Goal: Task Accomplishment & Management: Manage account settings

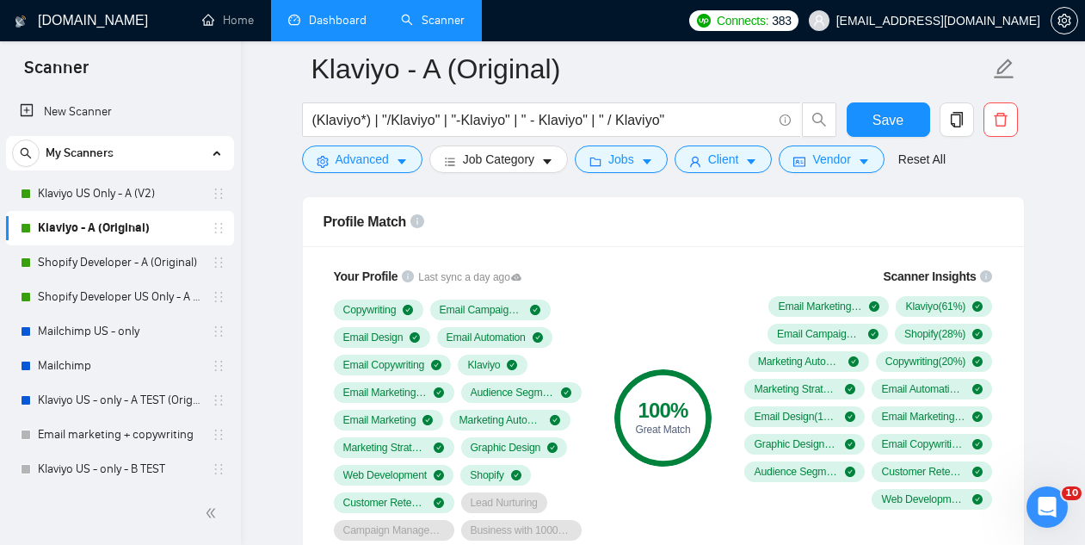
click at [301, 22] on link "Dashboard" at bounding box center [327, 20] width 78 height 15
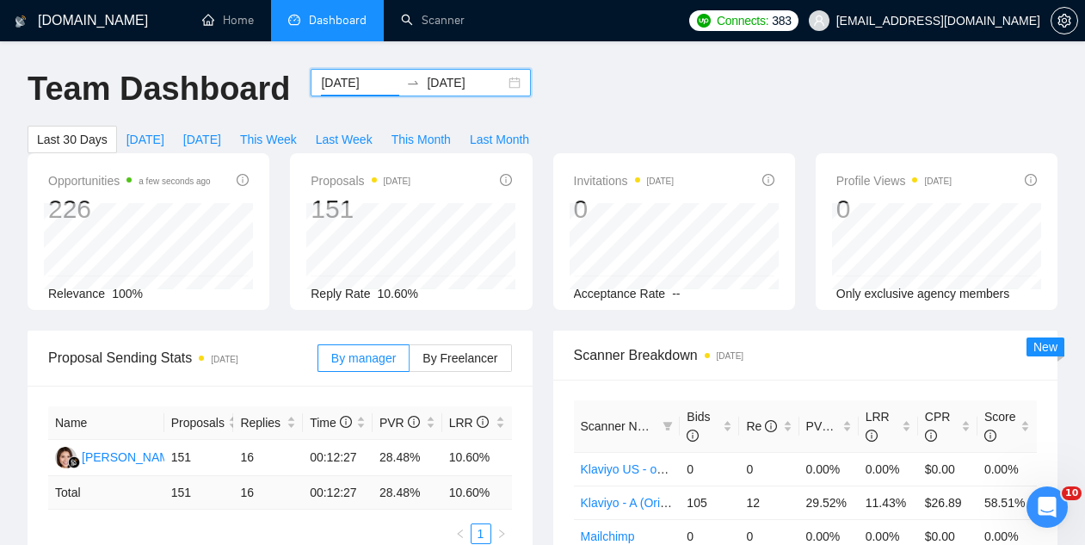
click at [348, 82] on input "[DATE]" at bounding box center [360, 82] width 78 height 19
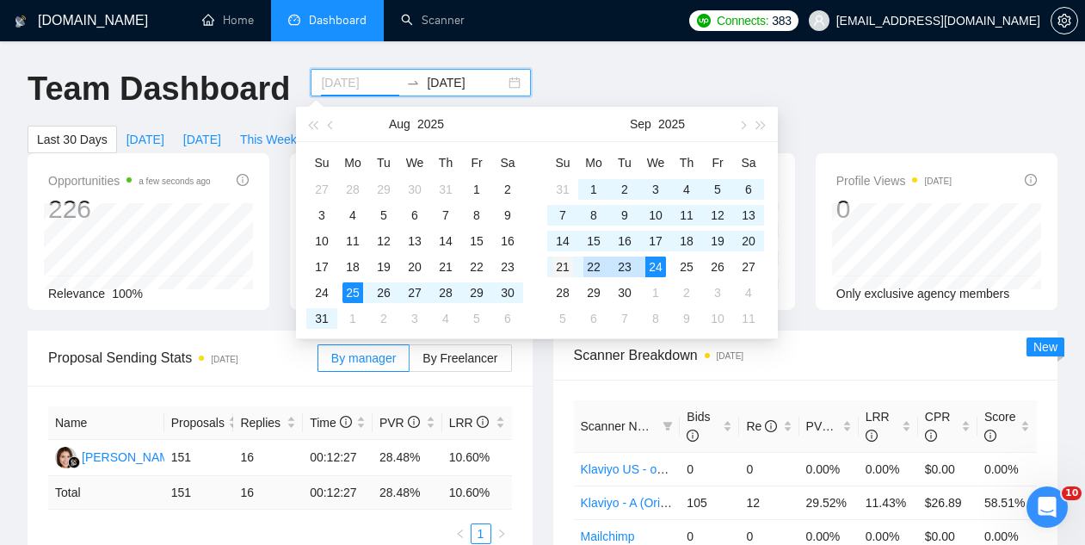
type input "[DATE]"
click at [558, 267] on div "21" at bounding box center [562, 266] width 21 height 21
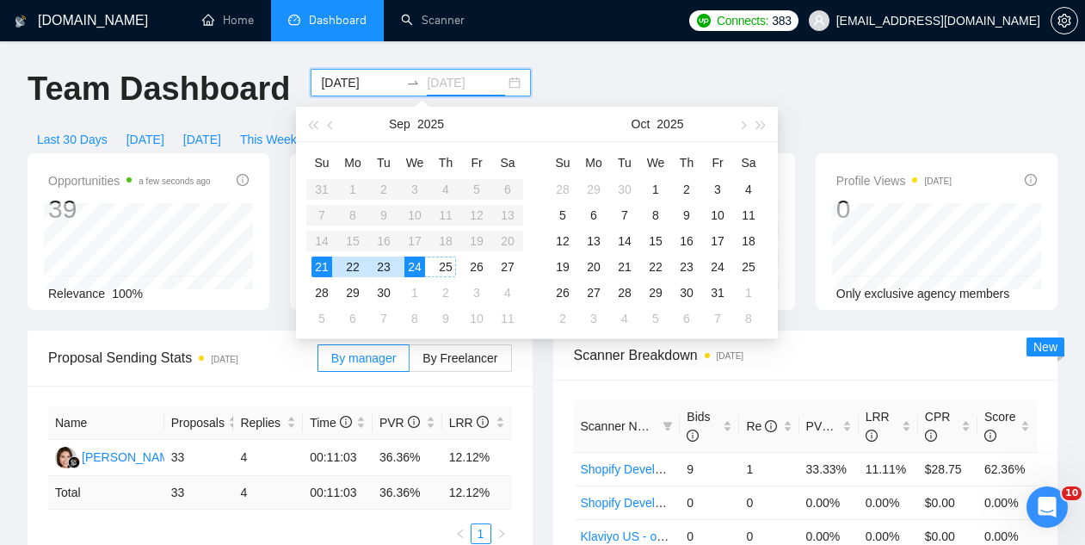
type input "[DATE]"
click at [420, 266] on div "24" at bounding box center [414, 266] width 21 height 21
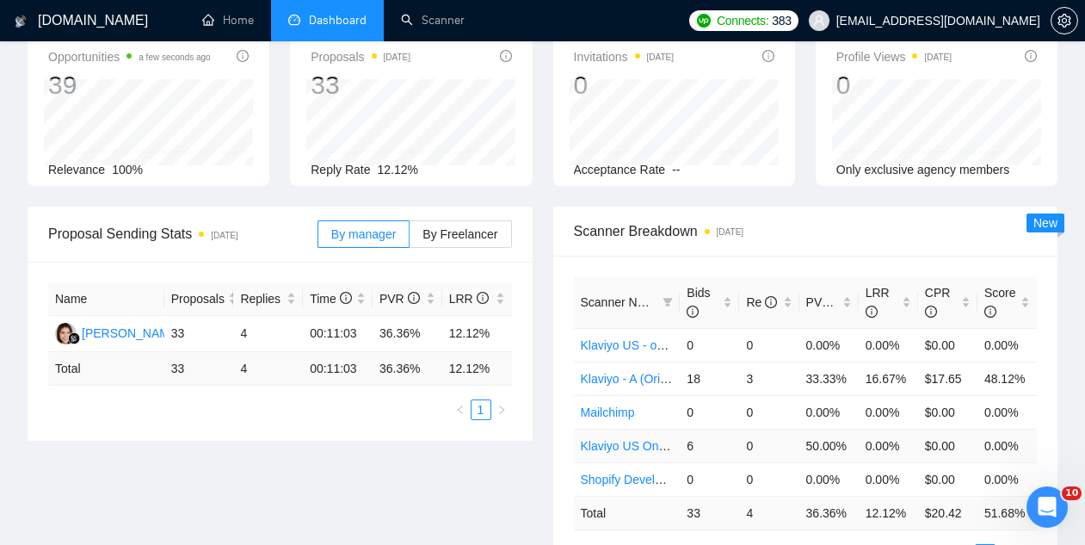
scroll to position [107, 0]
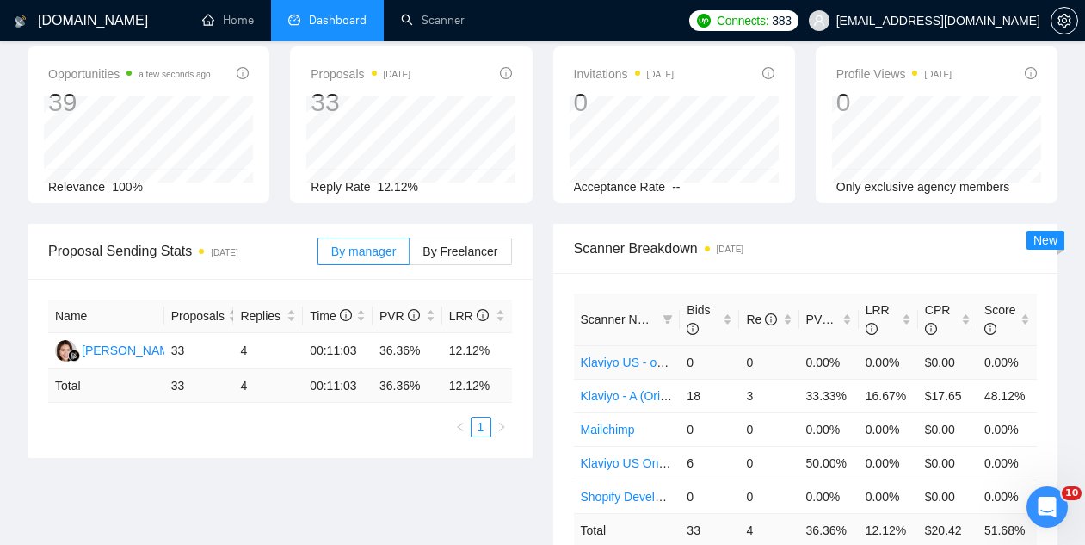
click at [632, 361] on link "Klaviyo US - only - A TEST (Original)" at bounding box center [678, 362] width 195 height 14
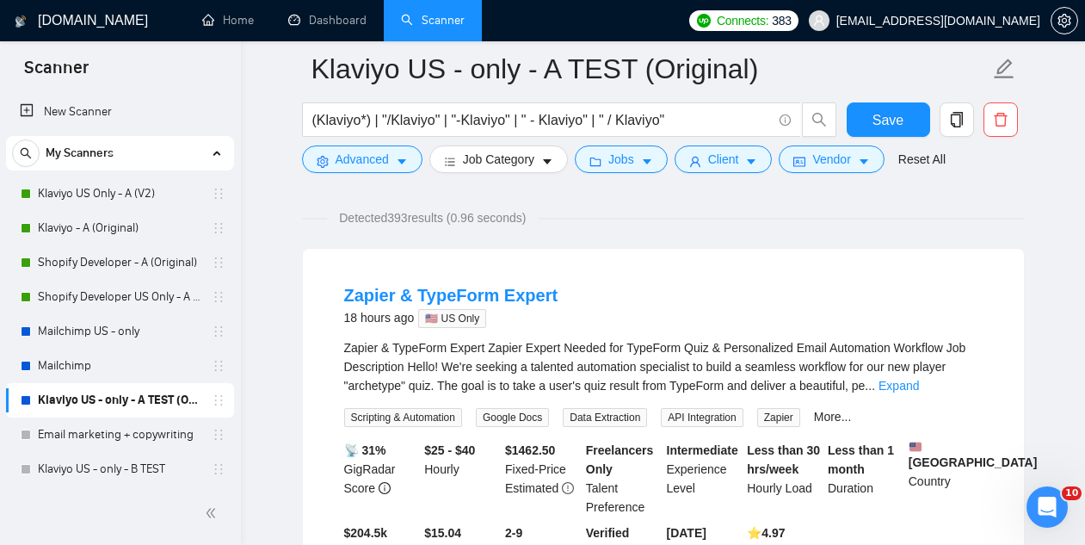
scroll to position [79, 0]
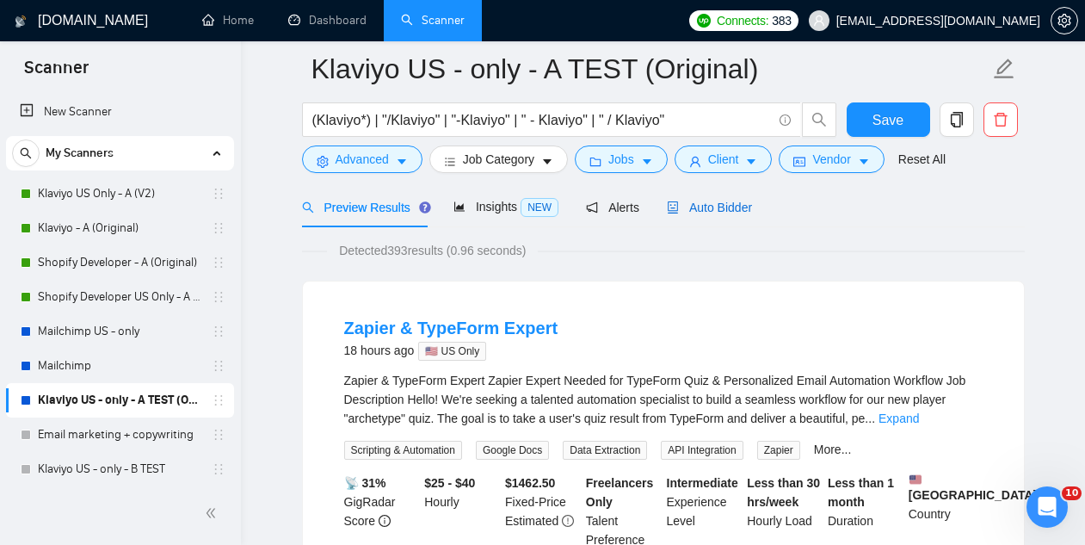
click at [747, 212] on span "Auto Bidder" at bounding box center [709, 207] width 85 height 14
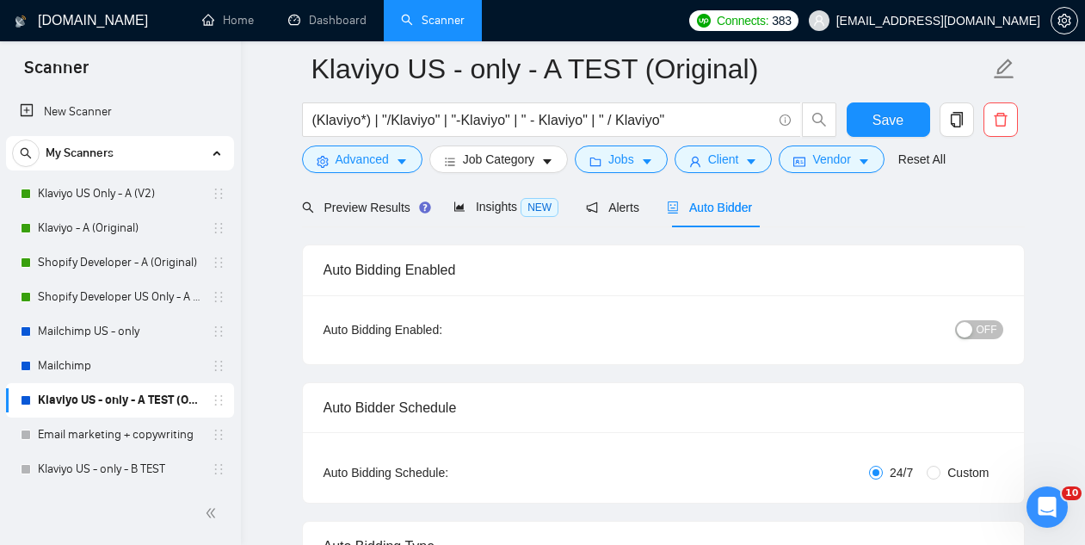
checkbox input "true"
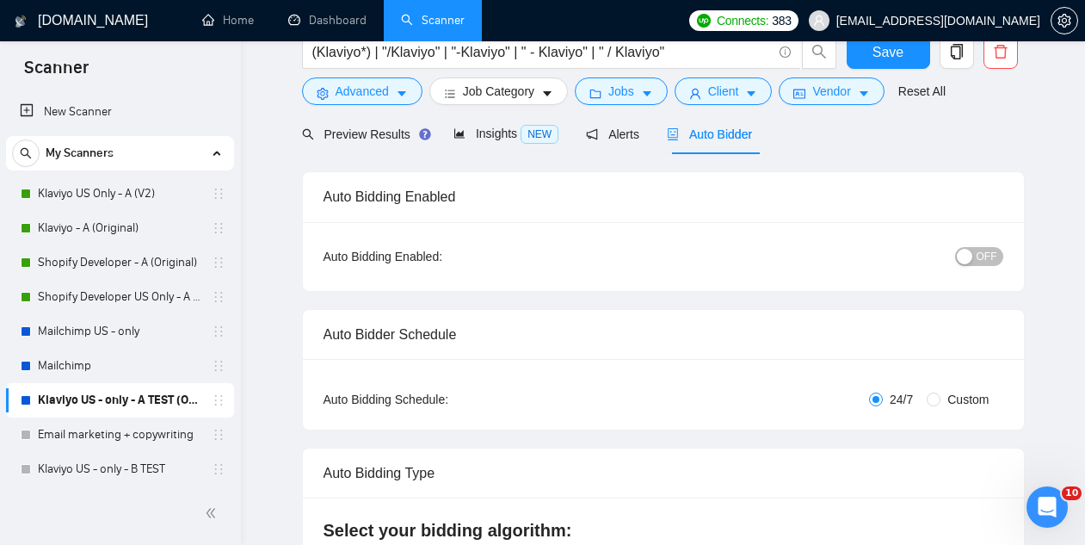
scroll to position [9, 0]
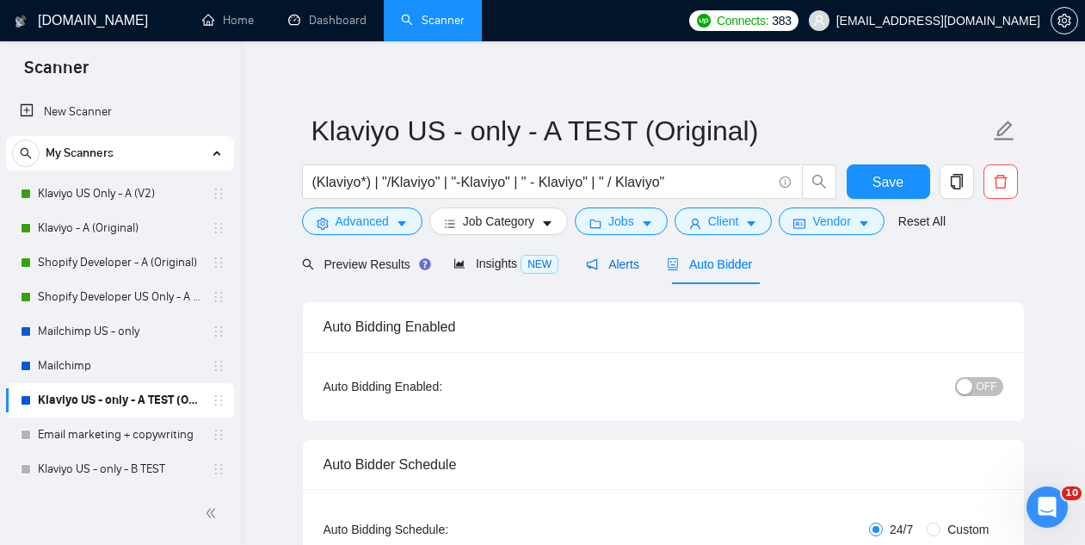
click at [601, 271] on div "Alerts" at bounding box center [612, 264] width 53 height 19
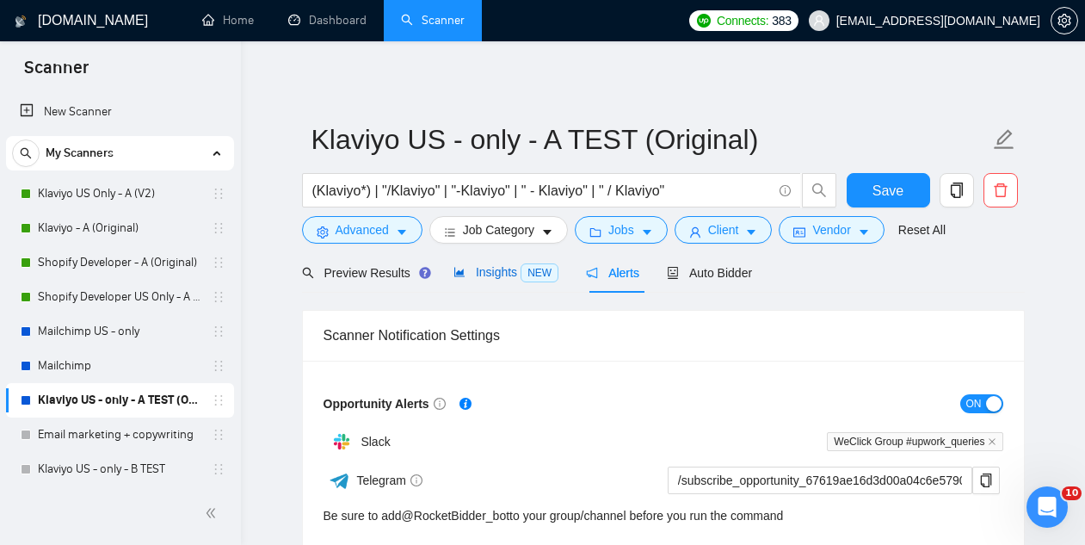
click at [493, 274] on span "Insights NEW" at bounding box center [505, 272] width 105 height 14
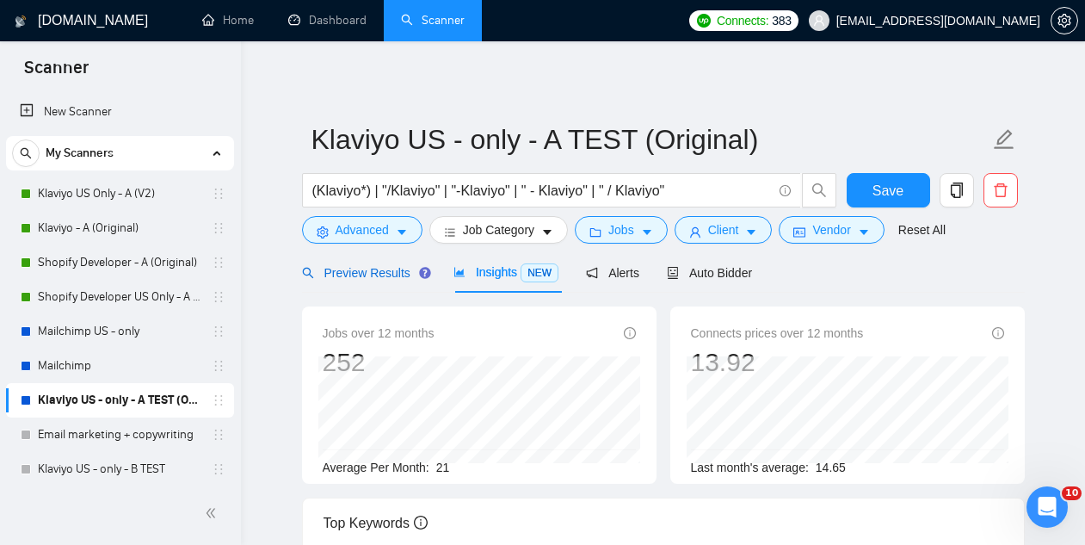
click at [375, 264] on div "Preview Results" at bounding box center [364, 272] width 124 height 19
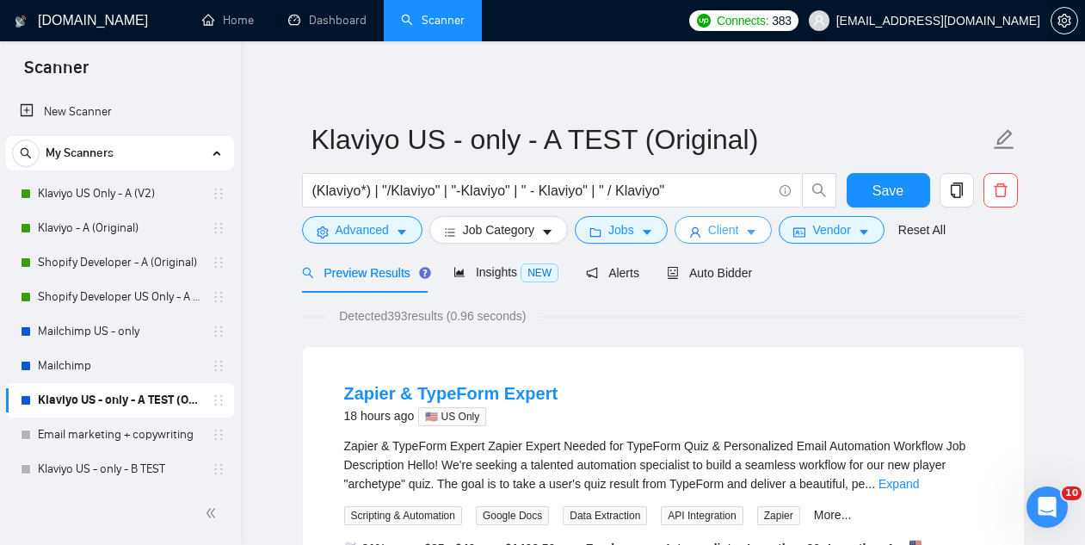
click at [734, 232] on span "Client" at bounding box center [723, 229] width 31 height 19
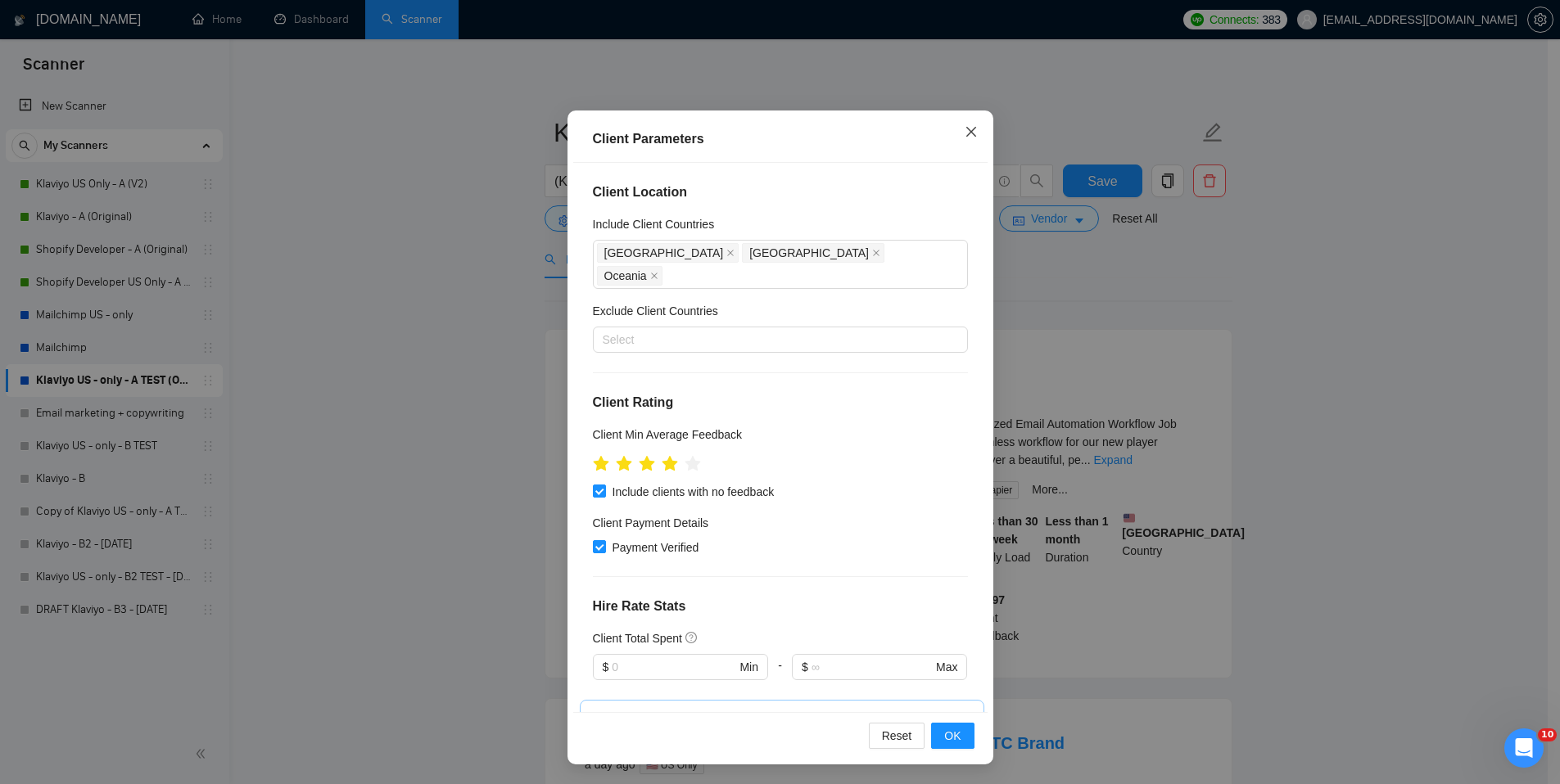
click at [966, 132] on icon "close" at bounding box center [971, 131] width 10 height 10
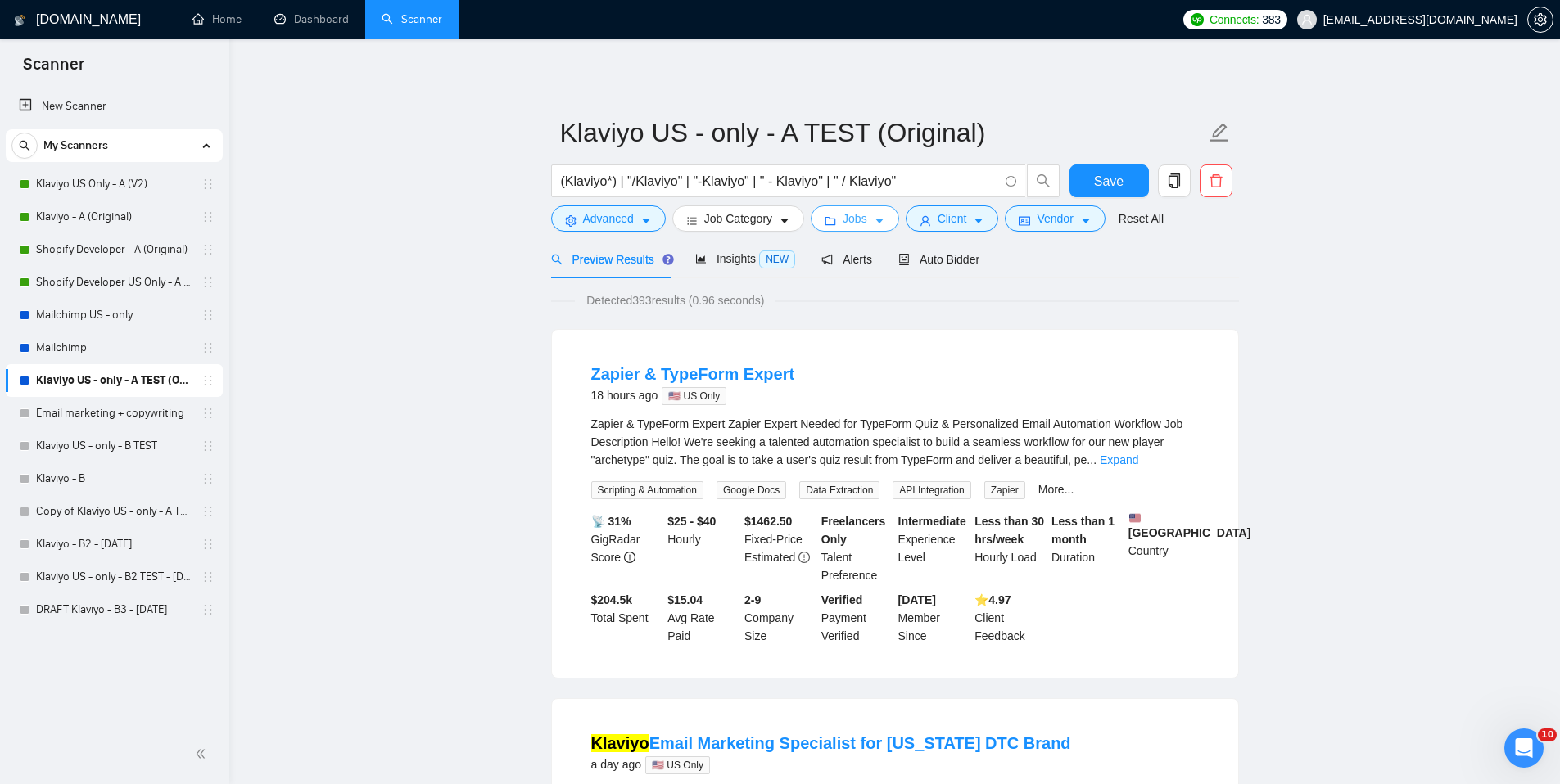
click at [866, 225] on span "Jobs" at bounding box center [855, 218] width 25 height 18
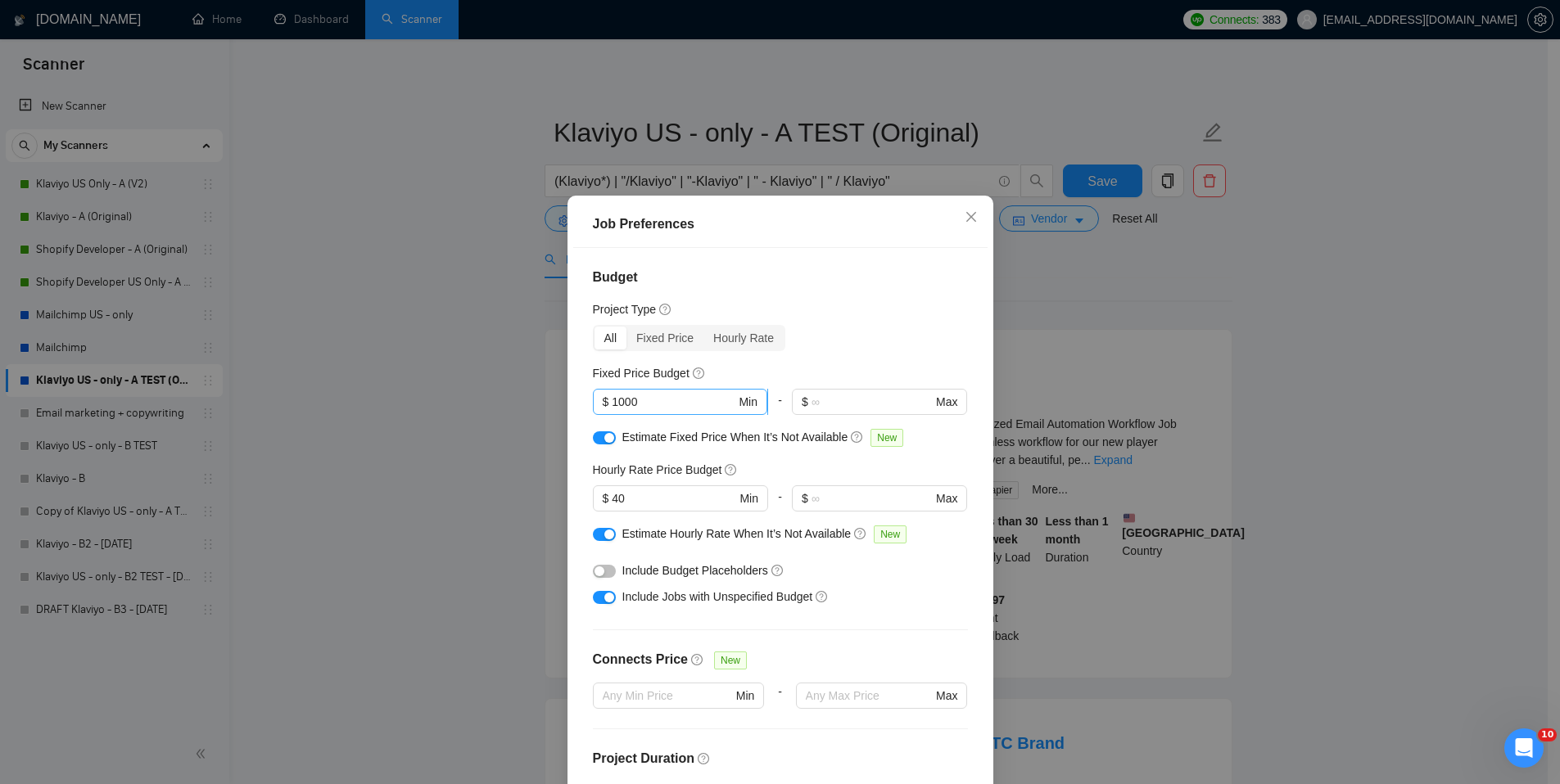
click at [631, 402] on input "1000" at bounding box center [674, 402] width 124 height 18
type input "1"
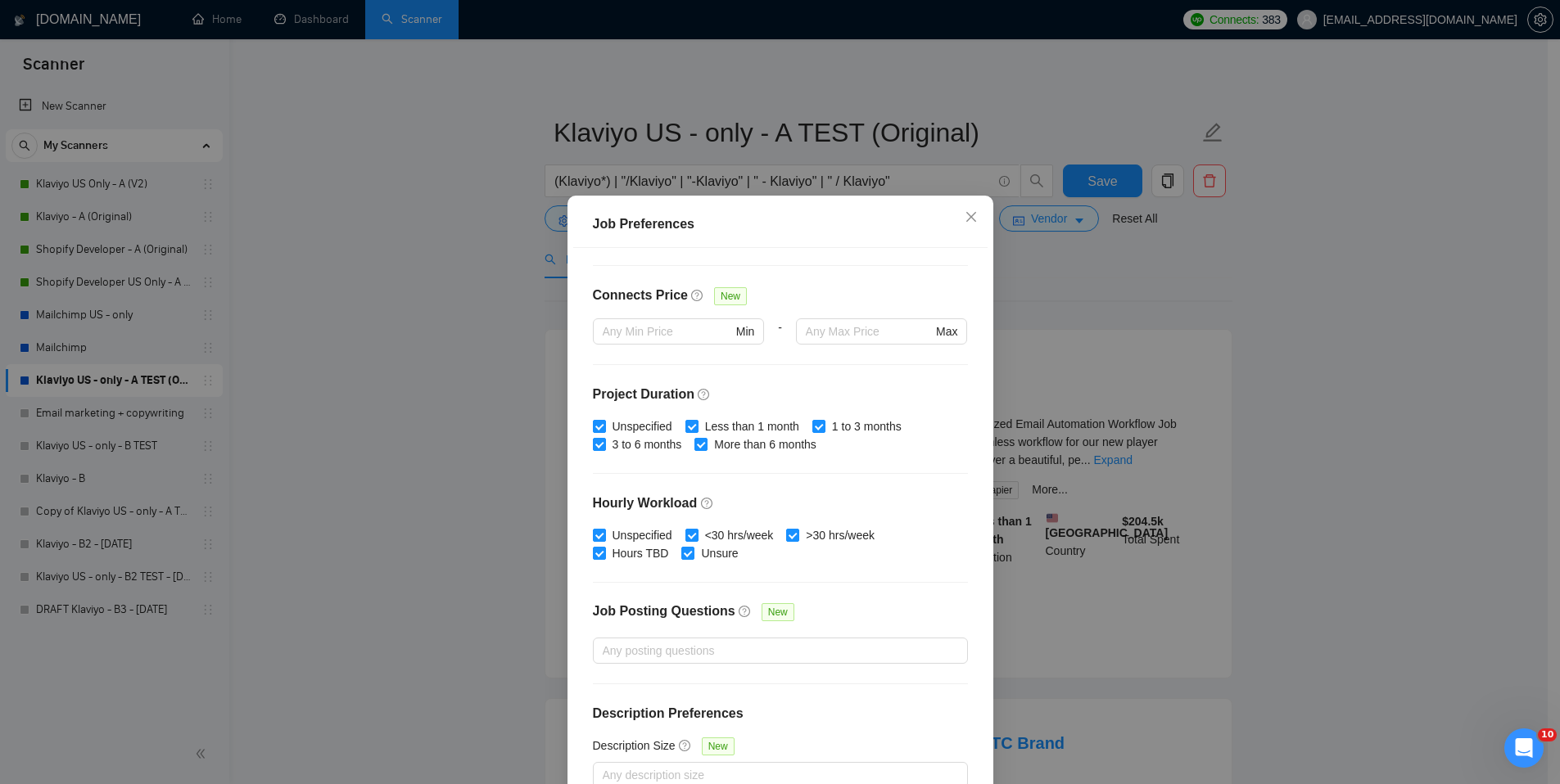
scroll to position [373, 0]
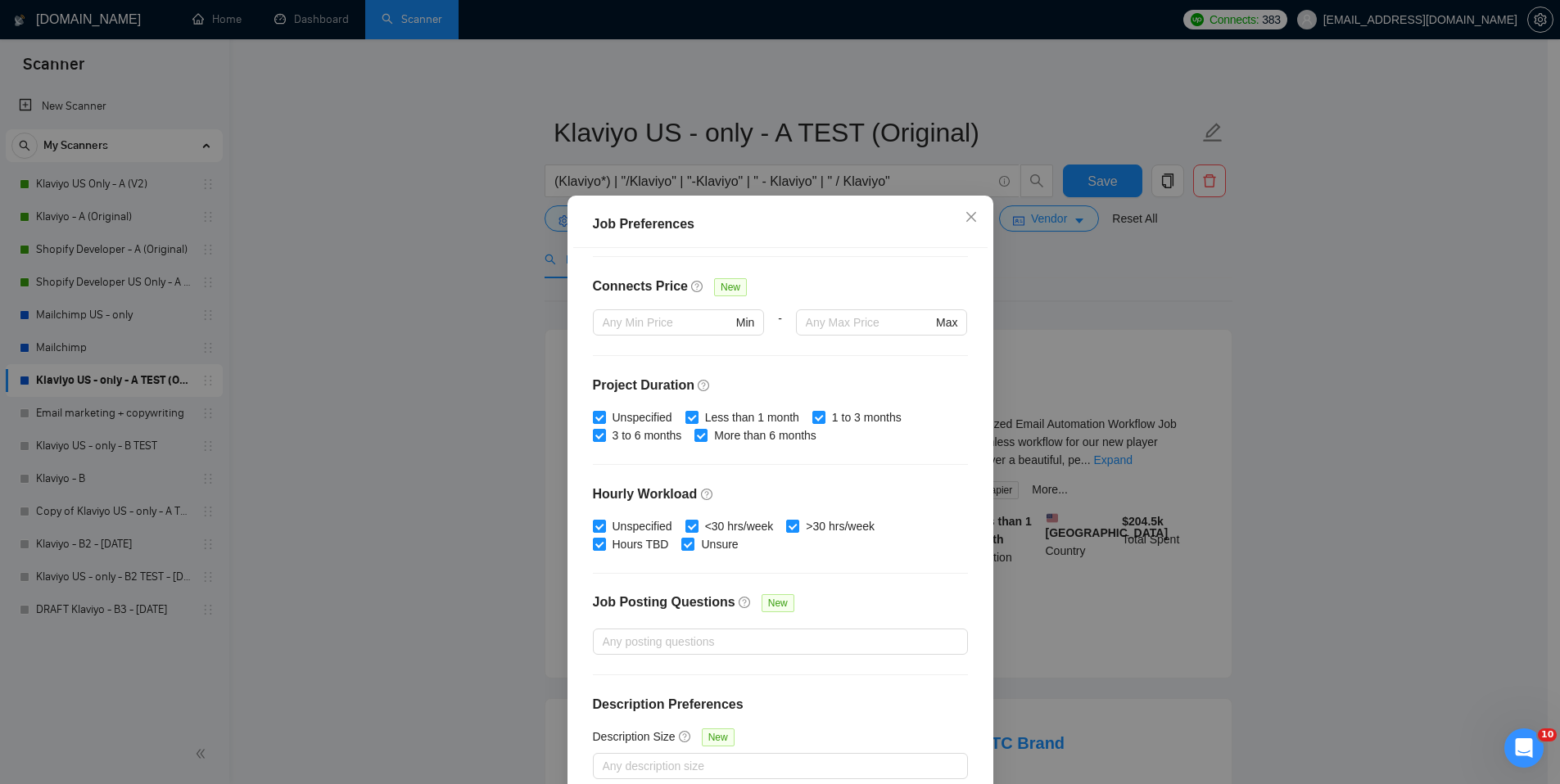
drag, startPoint x: 866, startPoint y: 208, endPoint x: 870, endPoint y: 167, distance: 41.2
click at [870, 167] on div "Job Preferences Budget Project Type All Fixed Price Hourly Rate Fixed Price Bud…" at bounding box center [780, 392] width 1560 height 784
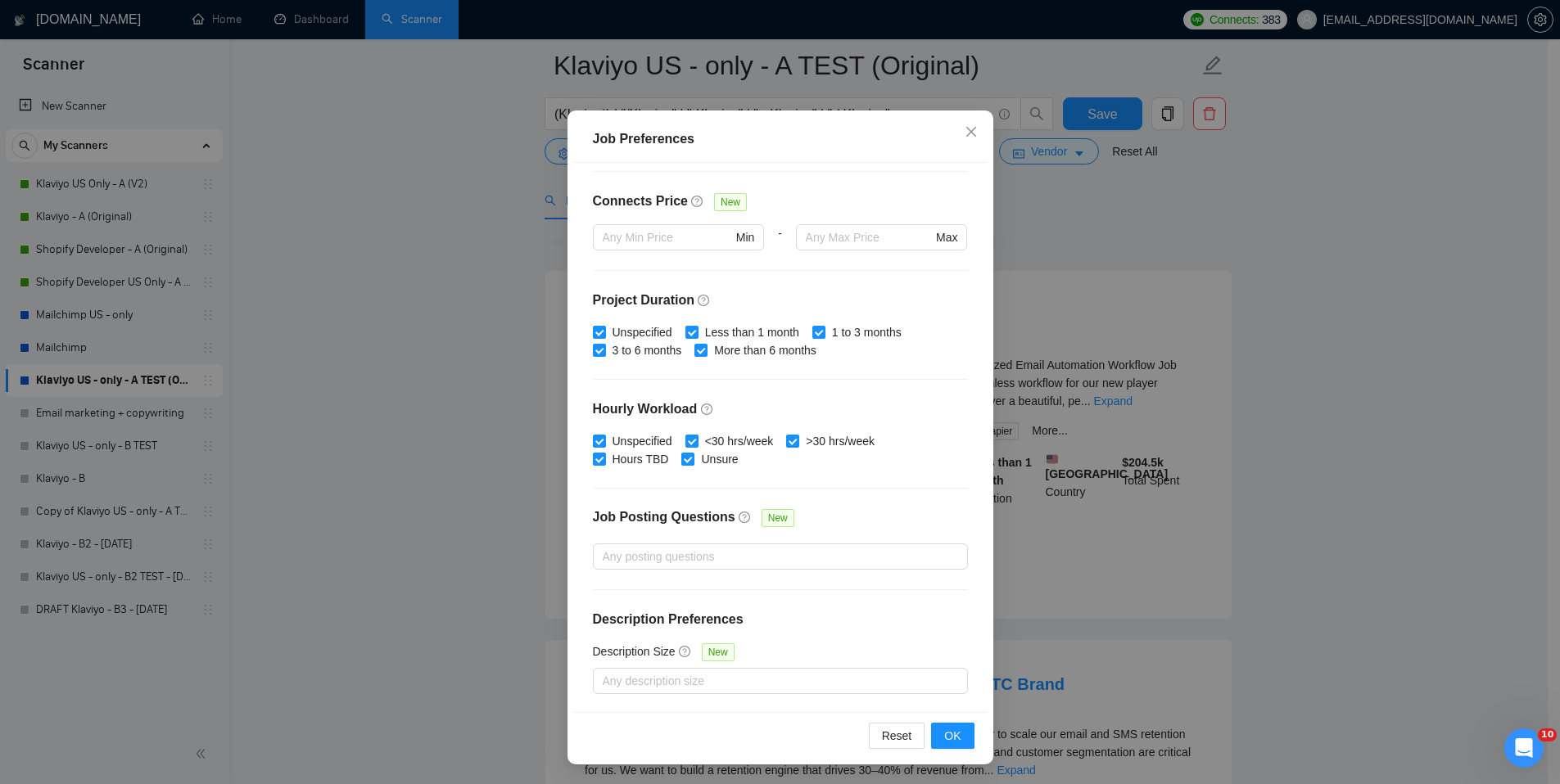
scroll to position [144, 0]
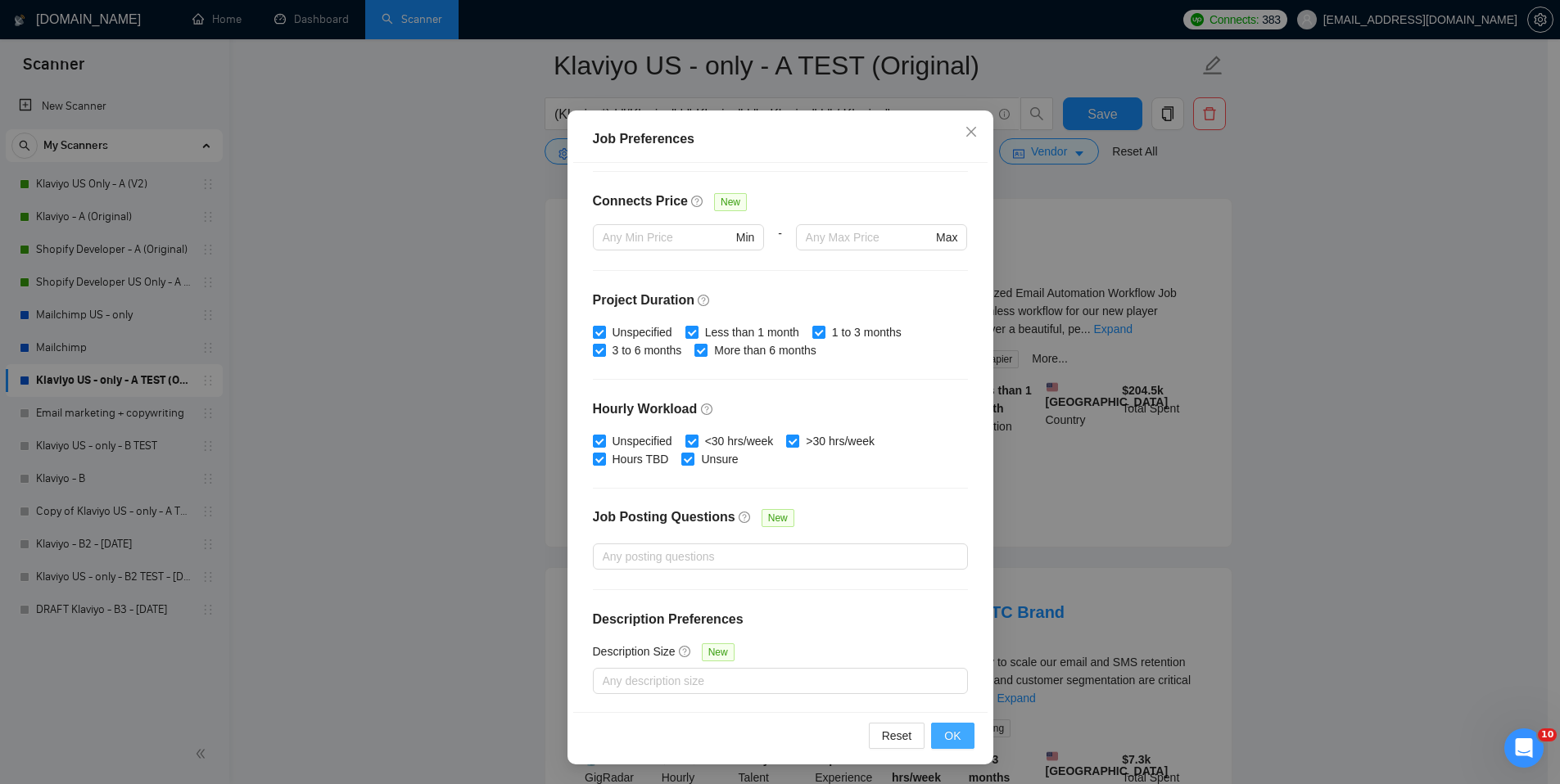
click at [944, 518] on span "OK" at bounding box center [952, 735] width 16 height 18
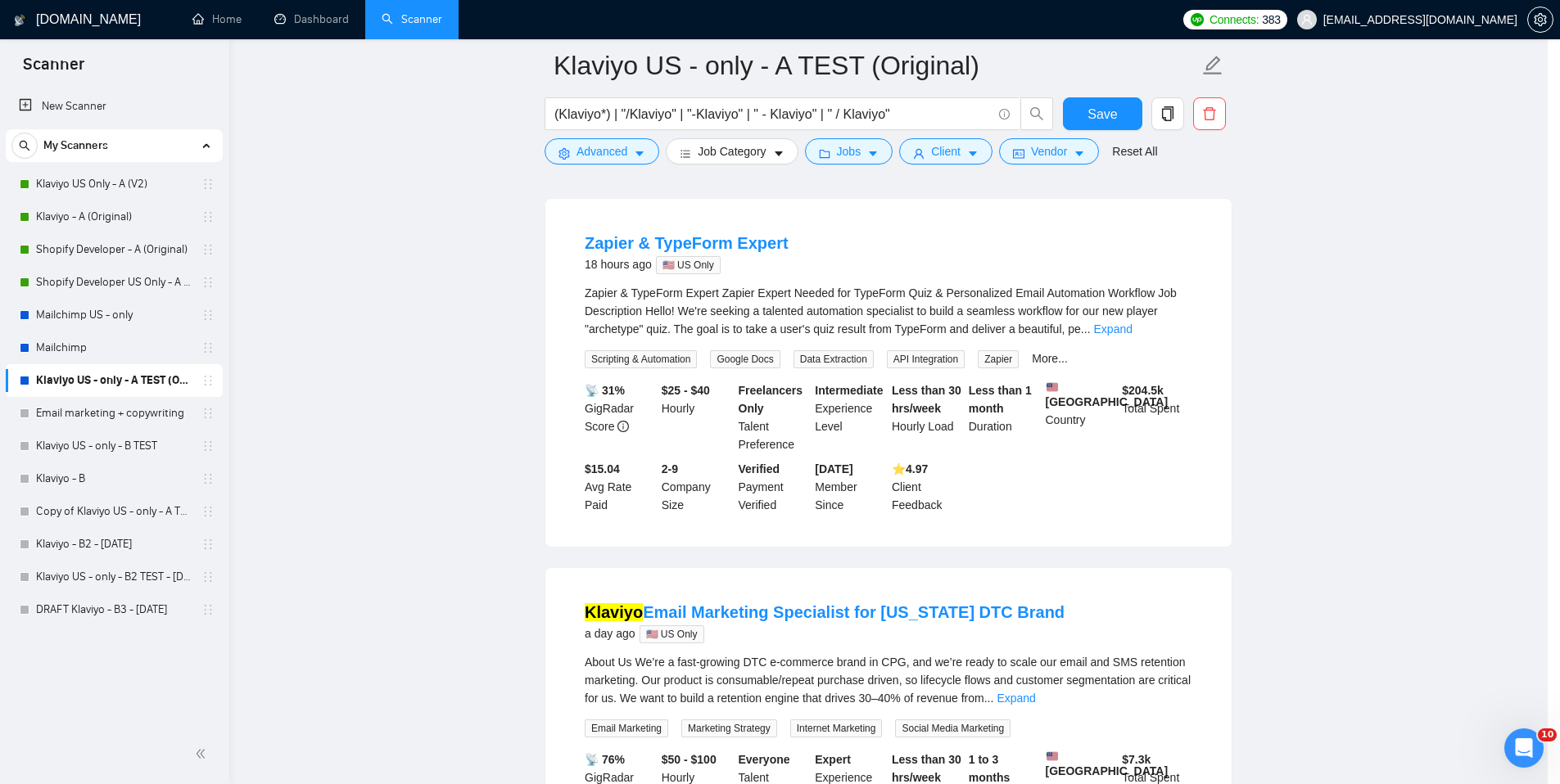
scroll to position [0, 0]
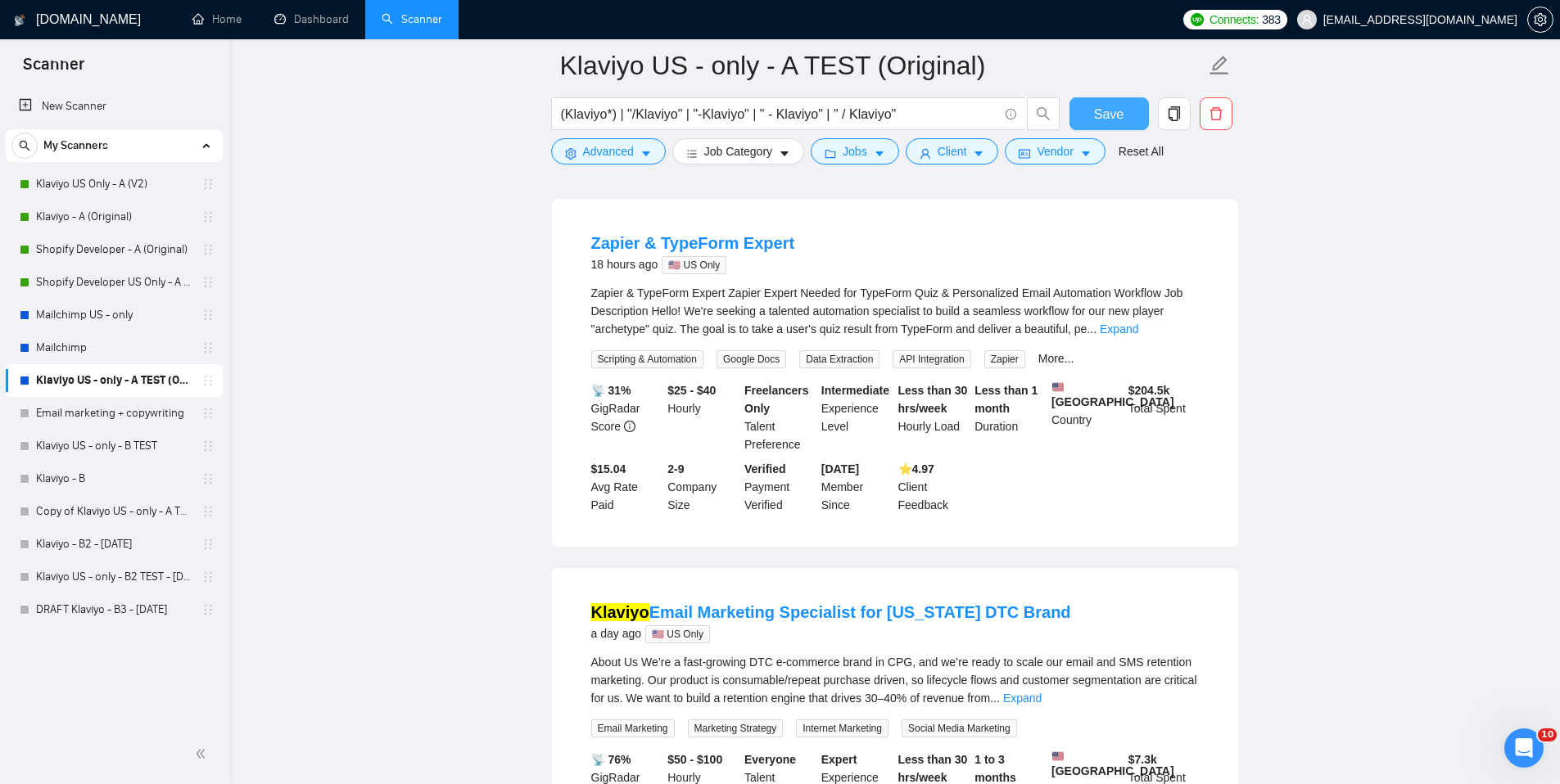
click at [1032, 107] on span "Save" at bounding box center [1109, 114] width 30 height 21
click at [734, 152] on span "Job Category" at bounding box center [738, 151] width 68 height 18
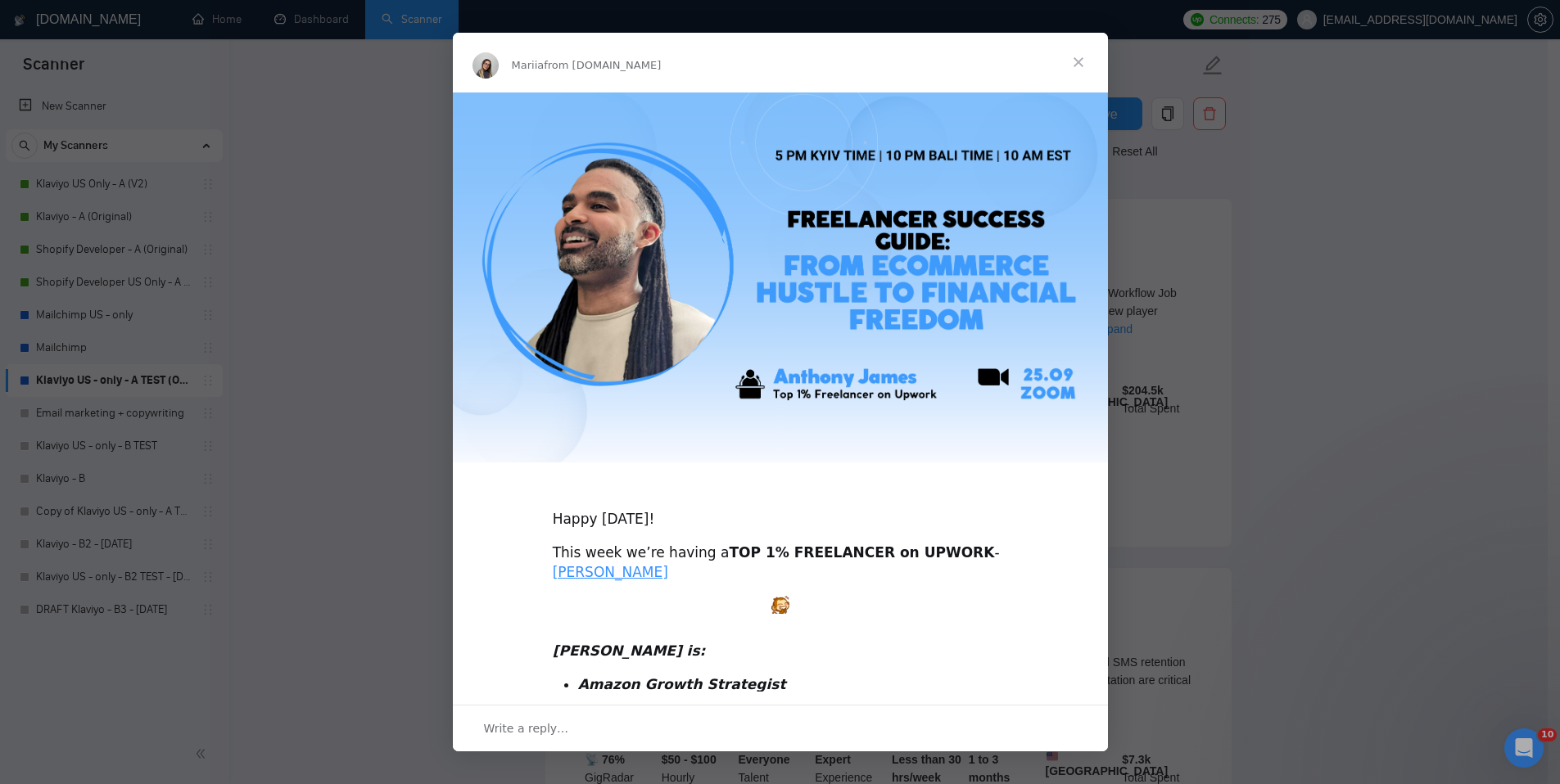
click at [1032, 58] on span "Close" at bounding box center [1078, 62] width 59 height 59
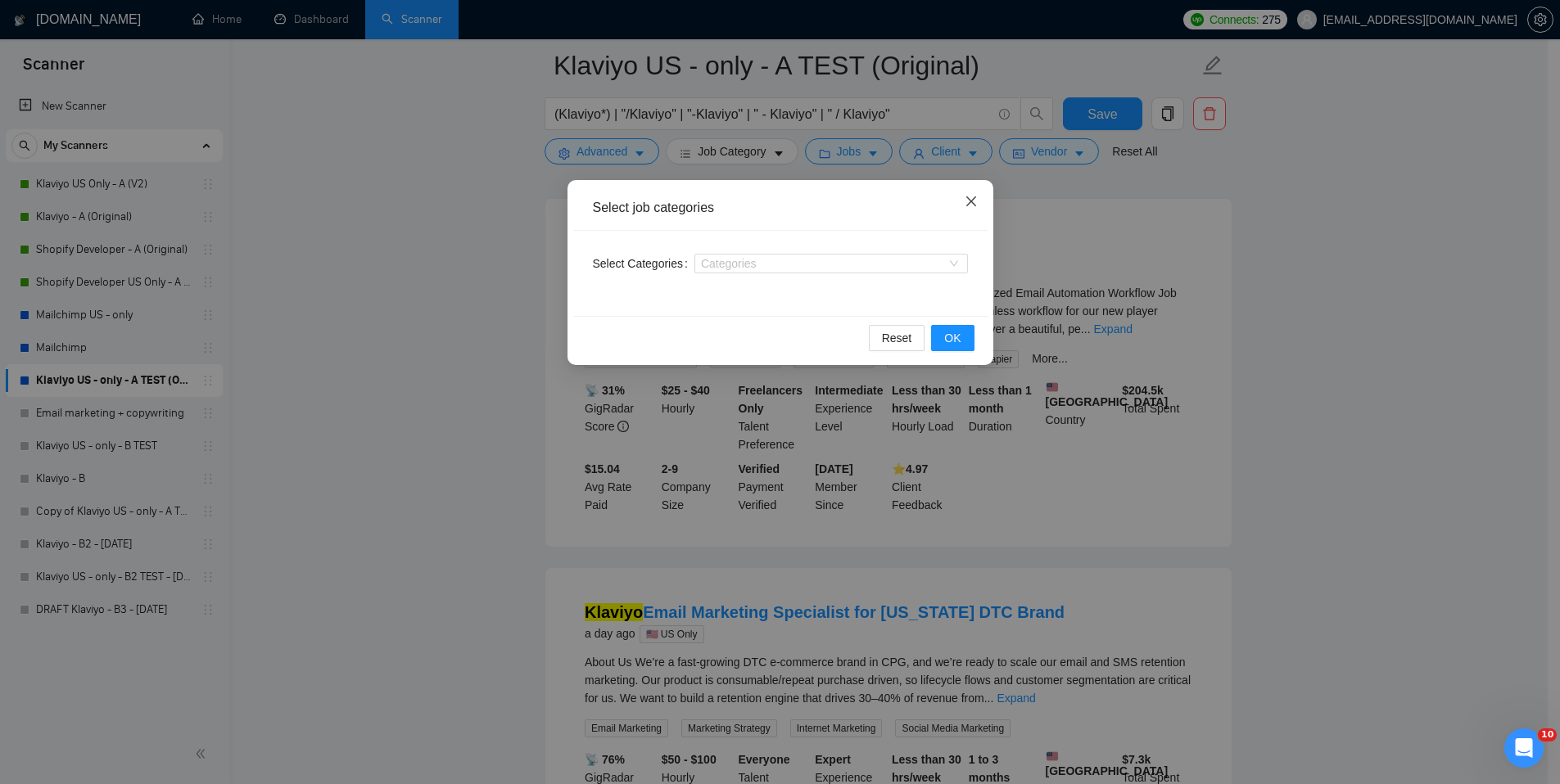
click at [972, 199] on icon "close" at bounding box center [972, 202] width 13 height 13
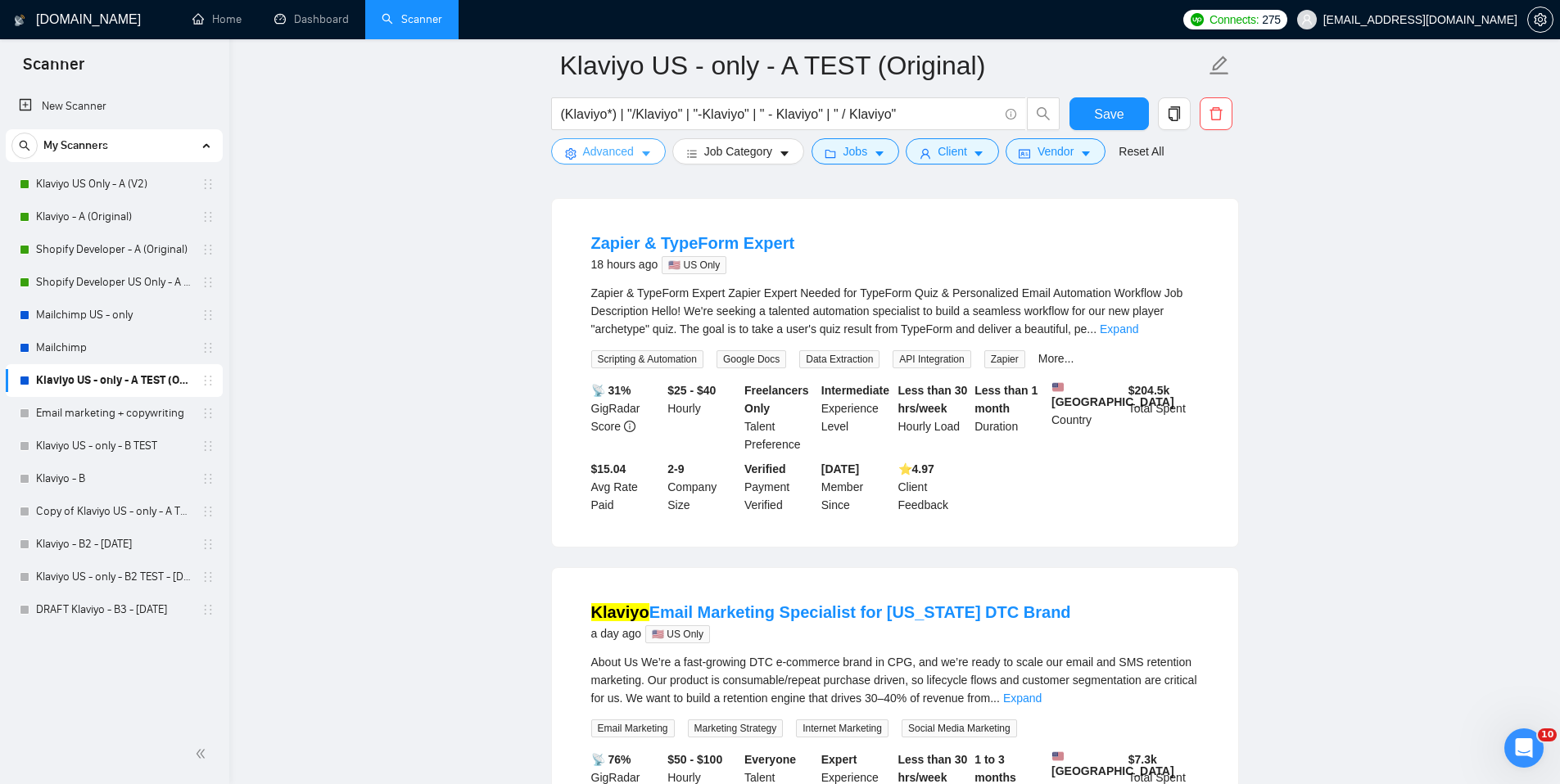
click at [631, 154] on span "Advanced" at bounding box center [608, 151] width 50 height 18
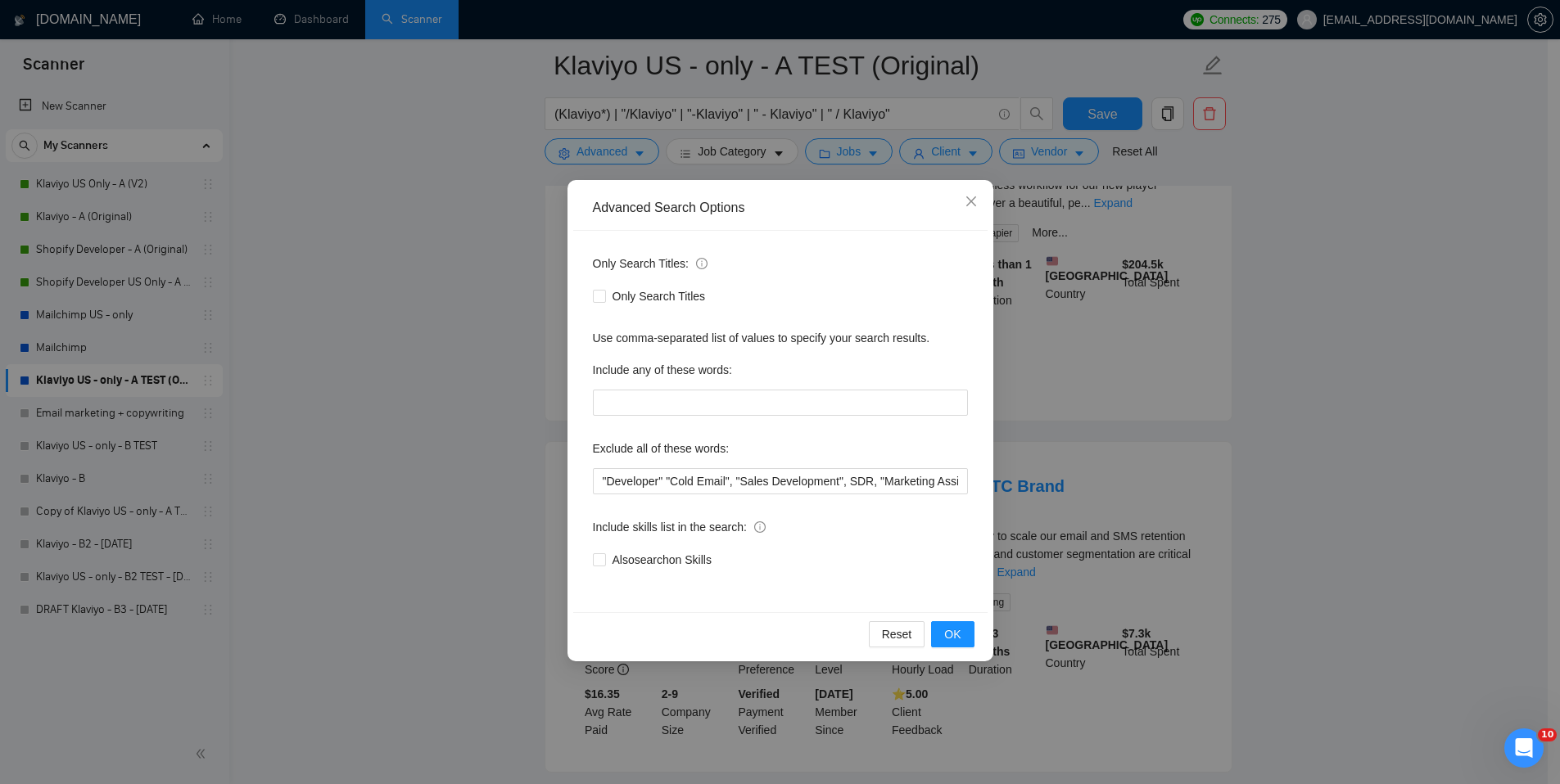
scroll to position [271, 0]
click at [944, 518] on span "OK" at bounding box center [952, 634] width 16 height 18
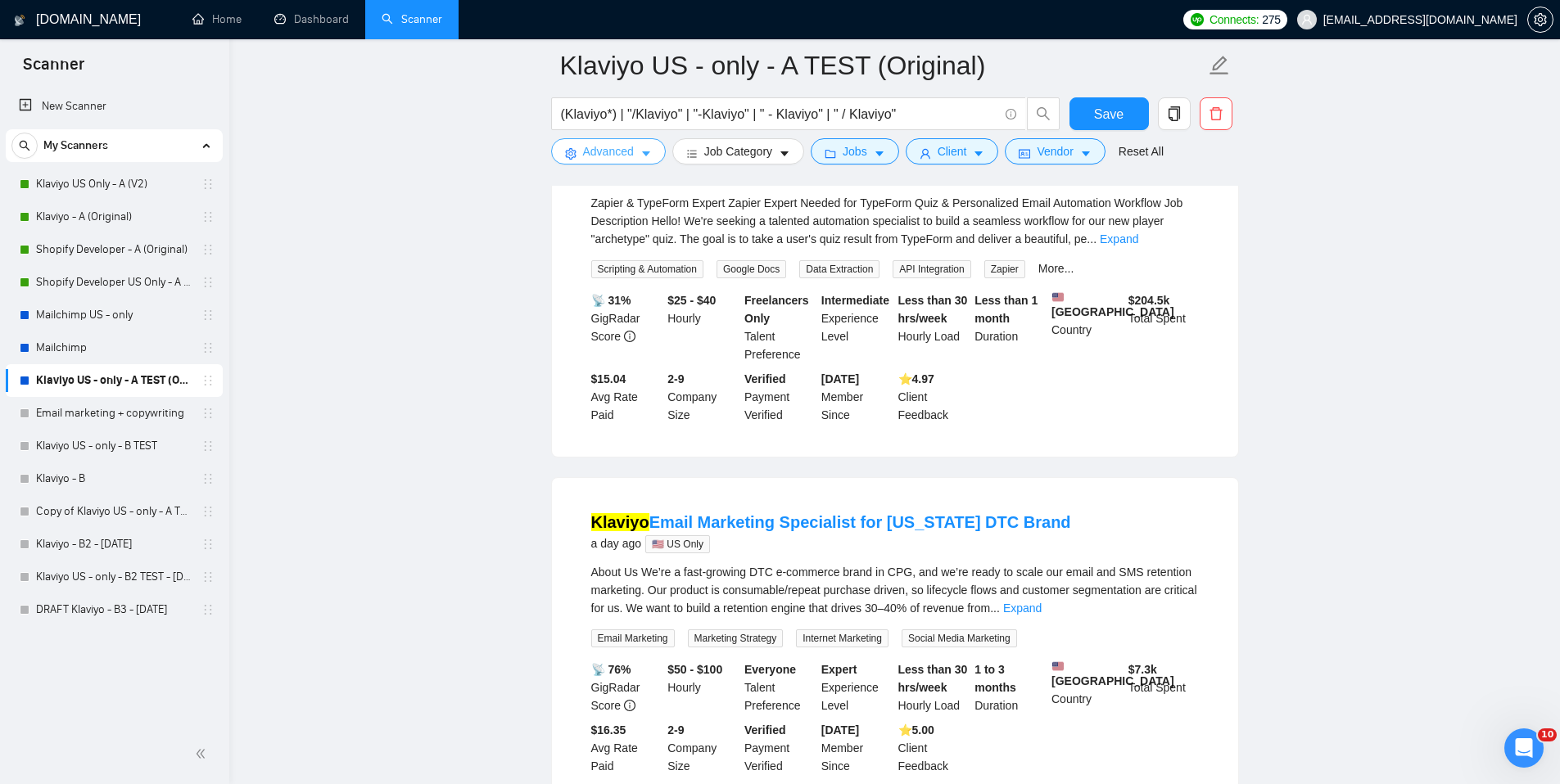
scroll to position [0, 0]
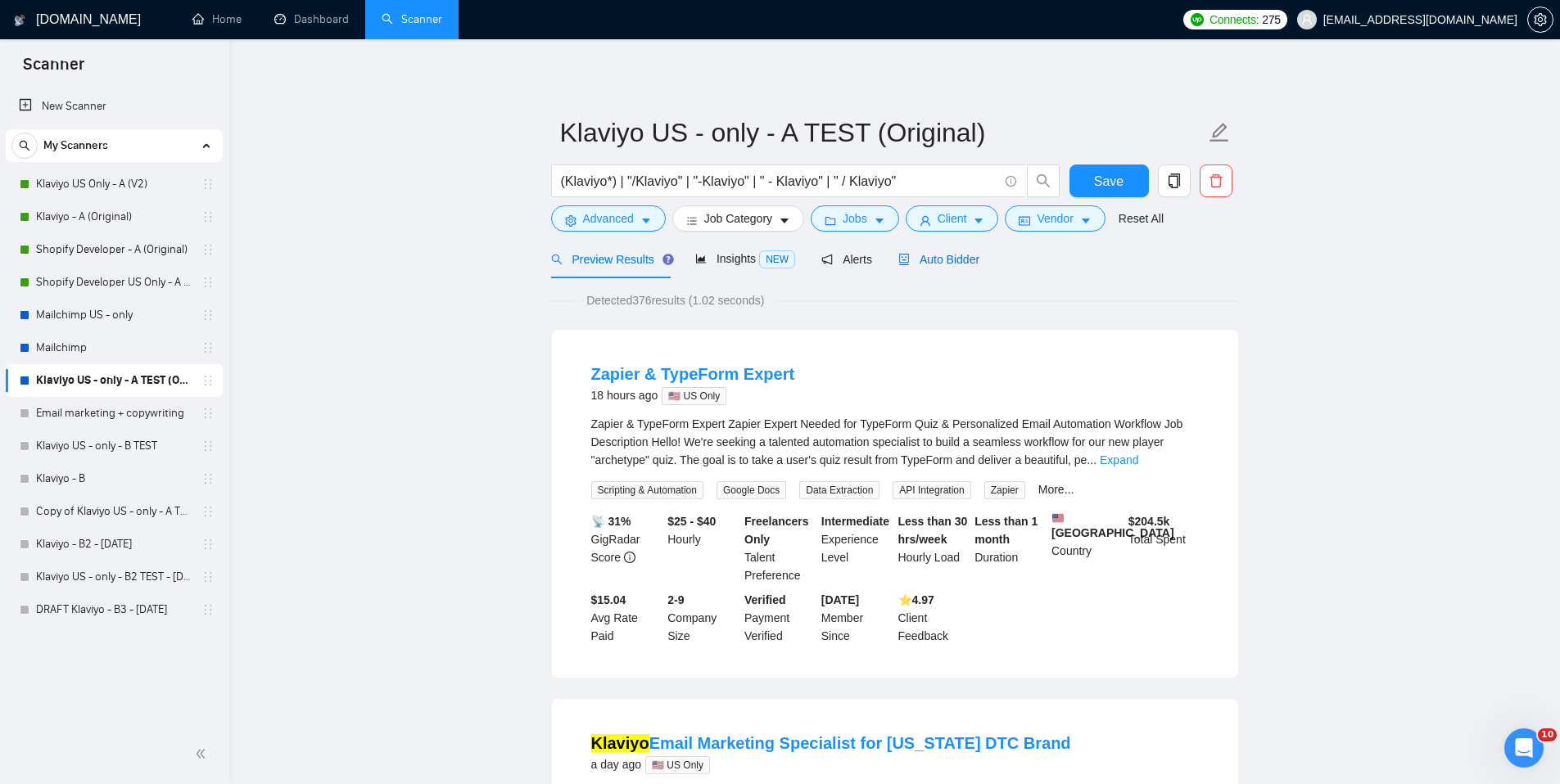
click at [960, 255] on span "Auto Bidder" at bounding box center [938, 260] width 81 height 13
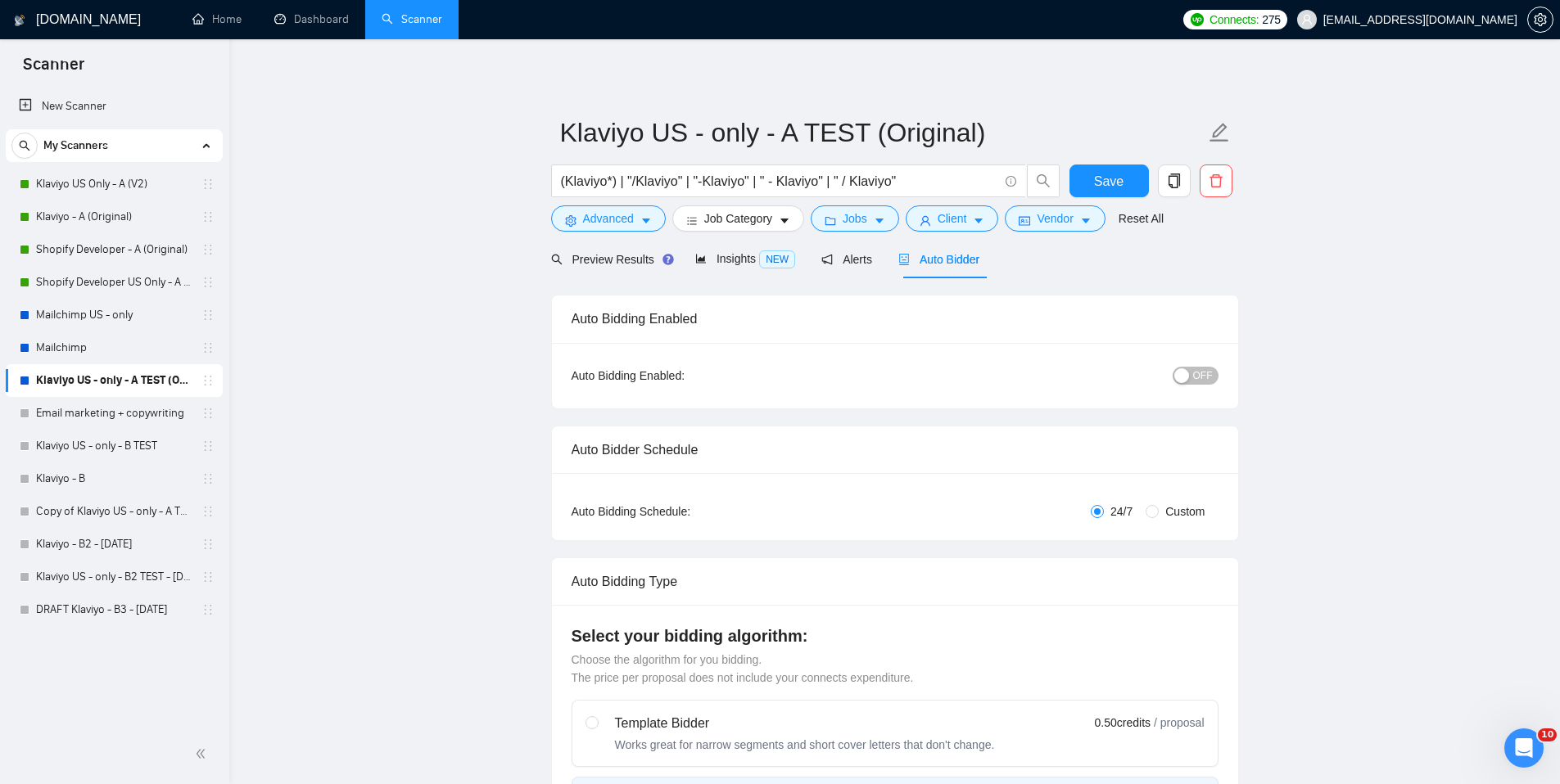
click at [1032, 391] on div "Auto Bidding Enabled: OFF" at bounding box center [895, 376] width 686 height 66
click at [1032, 380] on span "OFF" at bounding box center [1203, 376] width 20 height 18
click at [1032, 173] on span "Save" at bounding box center [1109, 182] width 30 height 21
checkbox input "true"
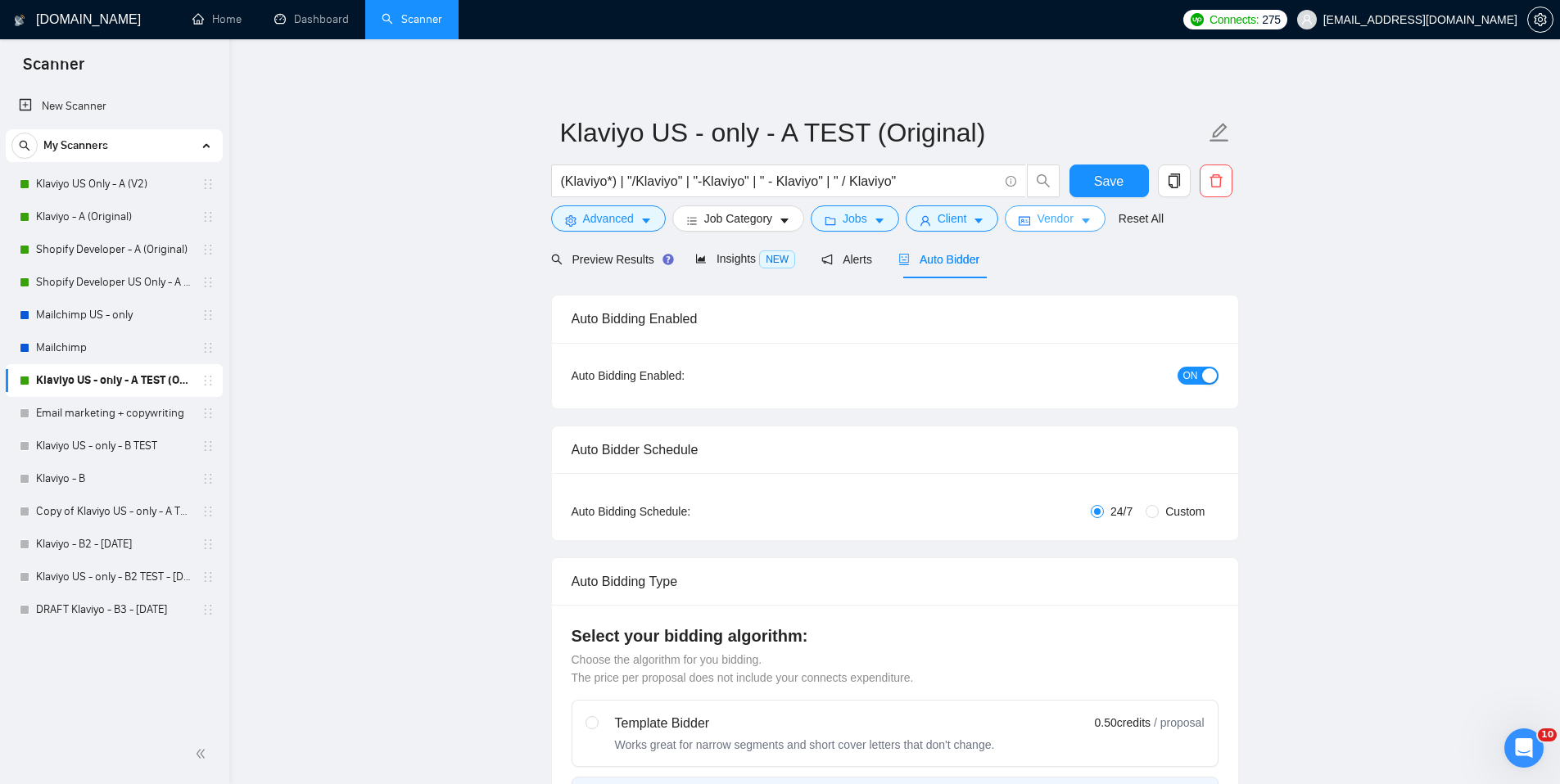
click at [1032, 225] on button "Vendor" at bounding box center [1055, 219] width 100 height 27
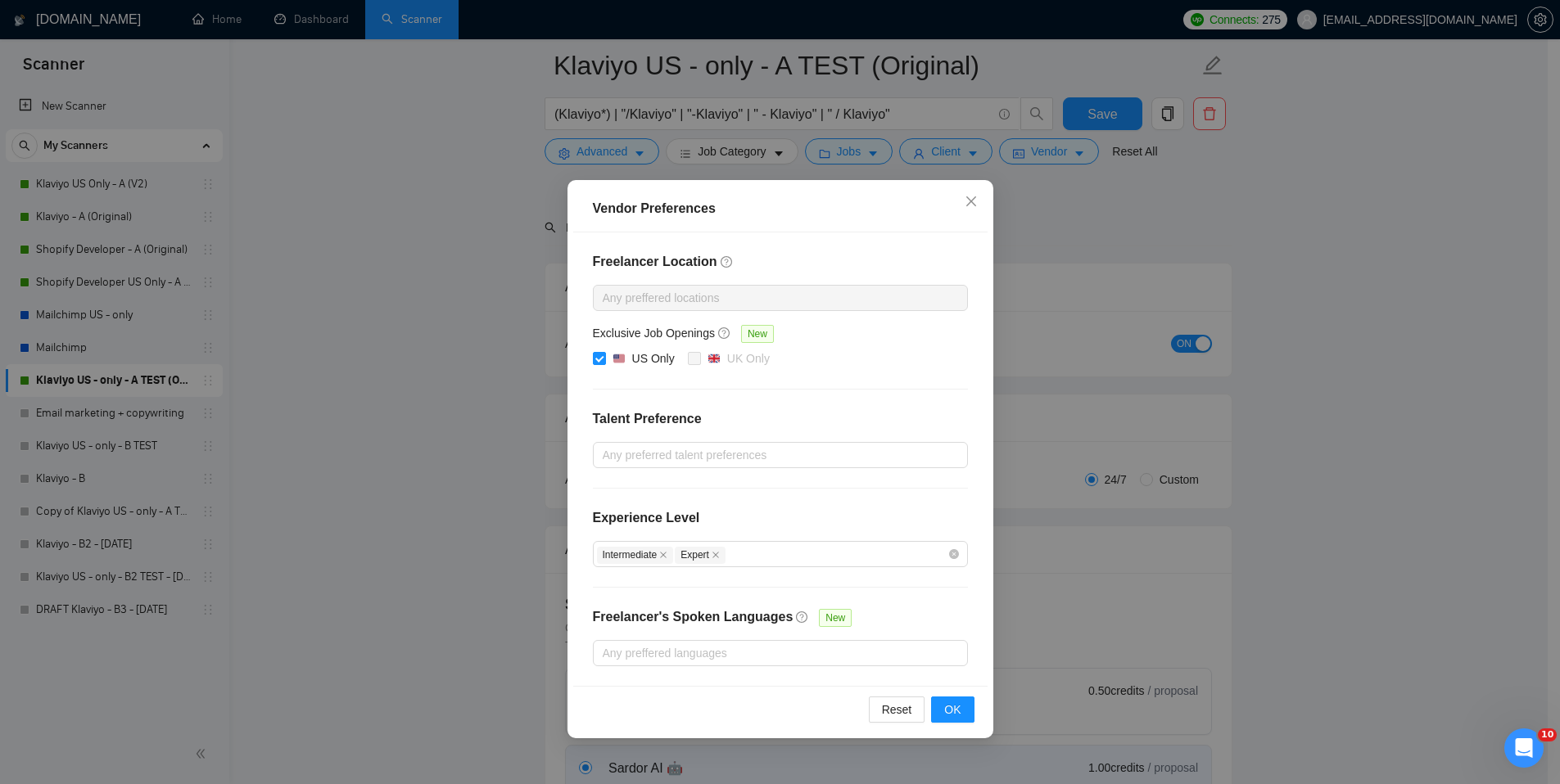
scroll to position [221, 0]
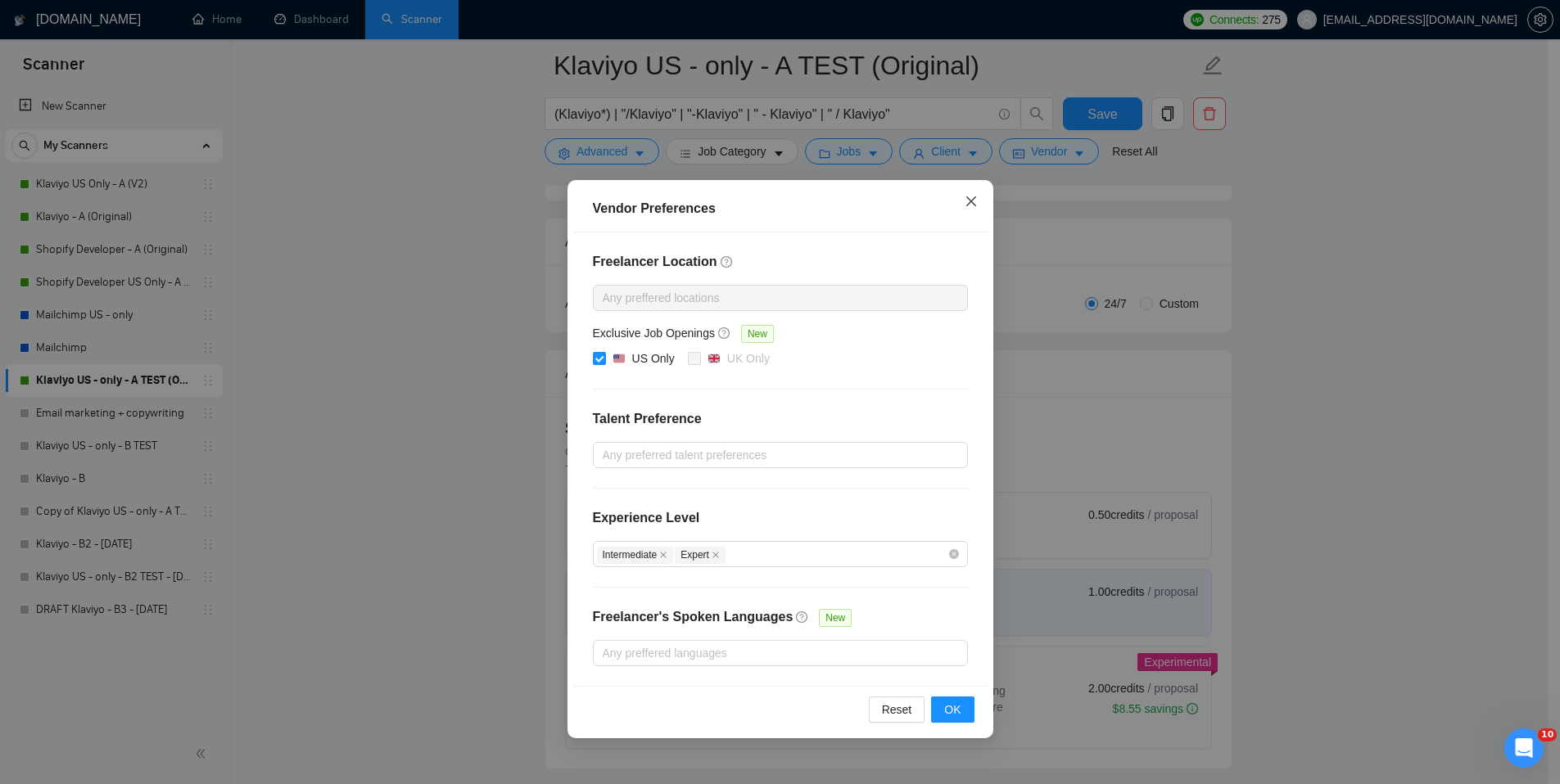
click at [972, 206] on icon "close" at bounding box center [972, 202] width 13 height 13
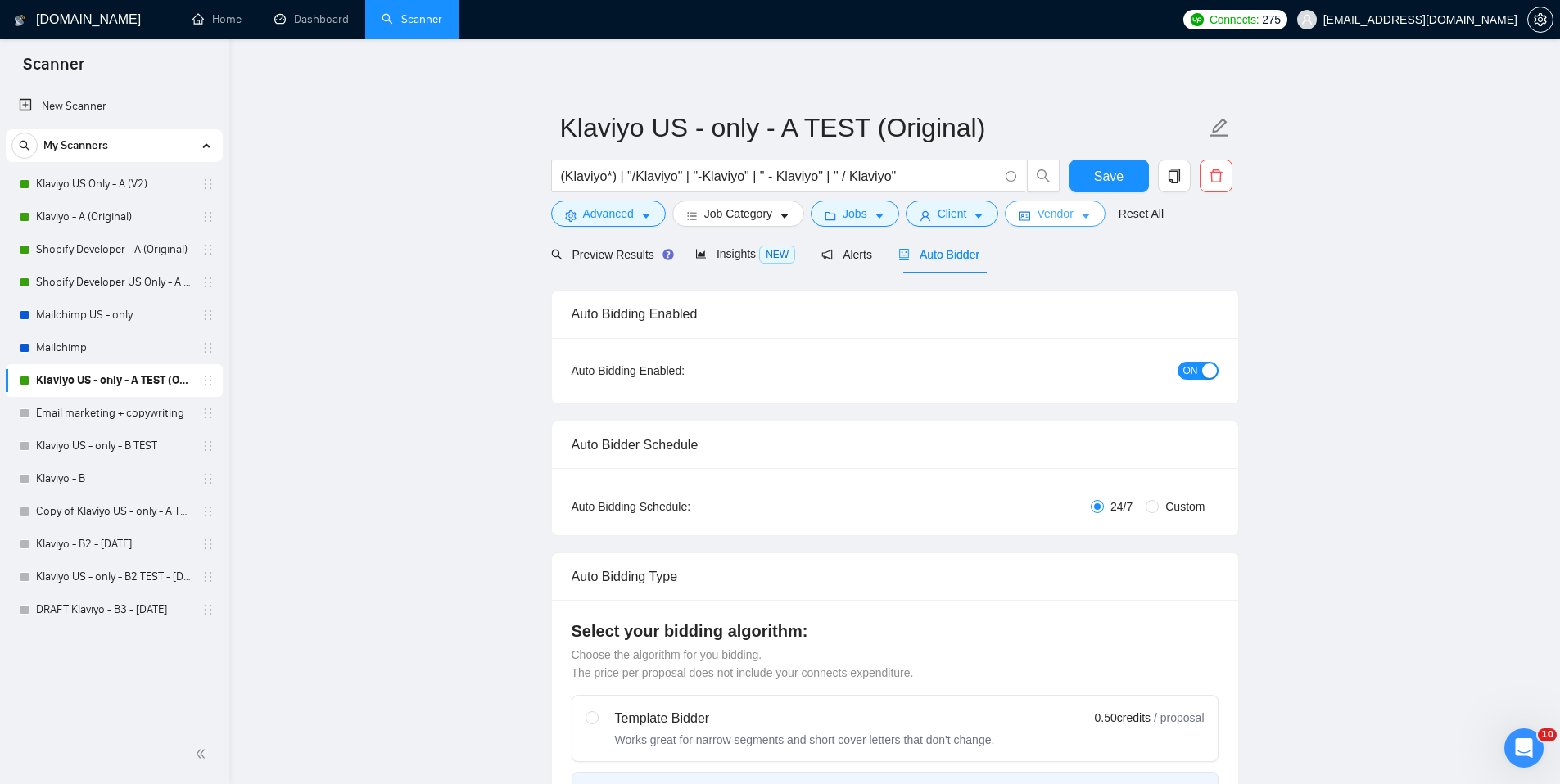
scroll to position [0, 0]
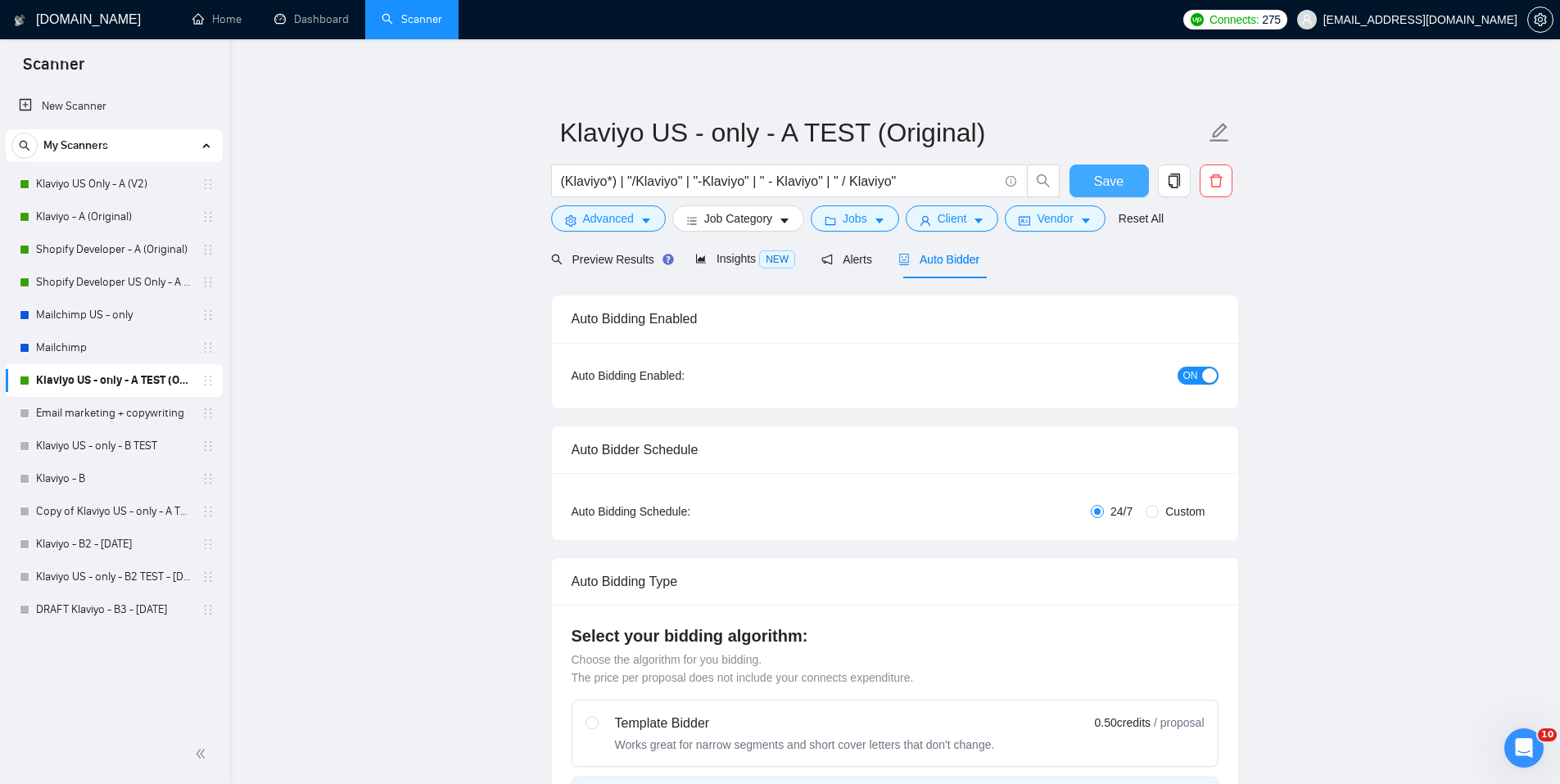
click at [1032, 180] on span "Save" at bounding box center [1109, 182] width 30 height 21
click at [87, 208] on link "Klaviyo - A (Original)" at bounding box center [113, 217] width 155 height 32
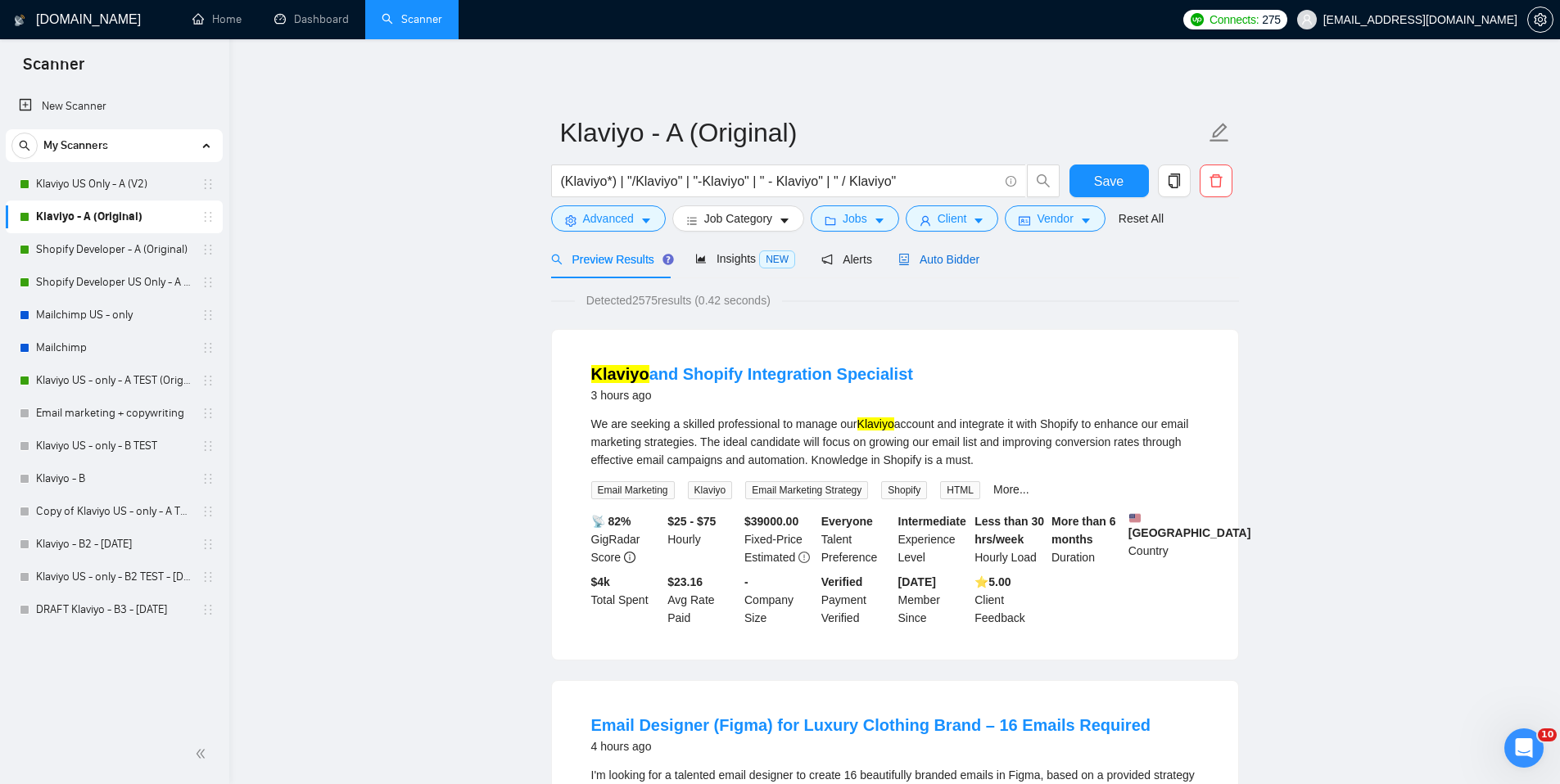
click at [970, 253] on span "Auto Bidder" at bounding box center [938, 260] width 81 height 13
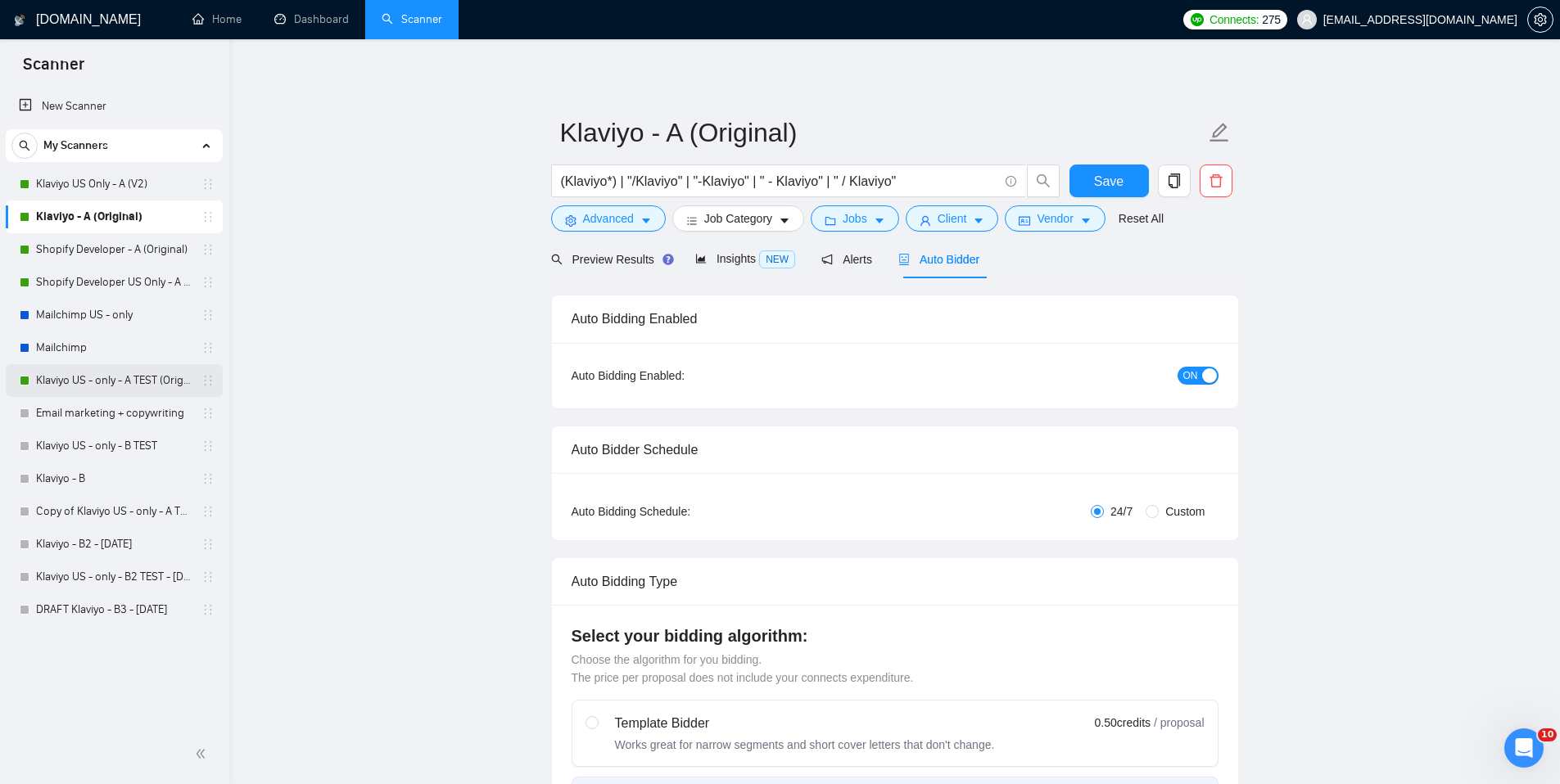
click at [126, 384] on link "Klaviyo US - only - A TEST (Original)" at bounding box center [113, 381] width 155 height 32
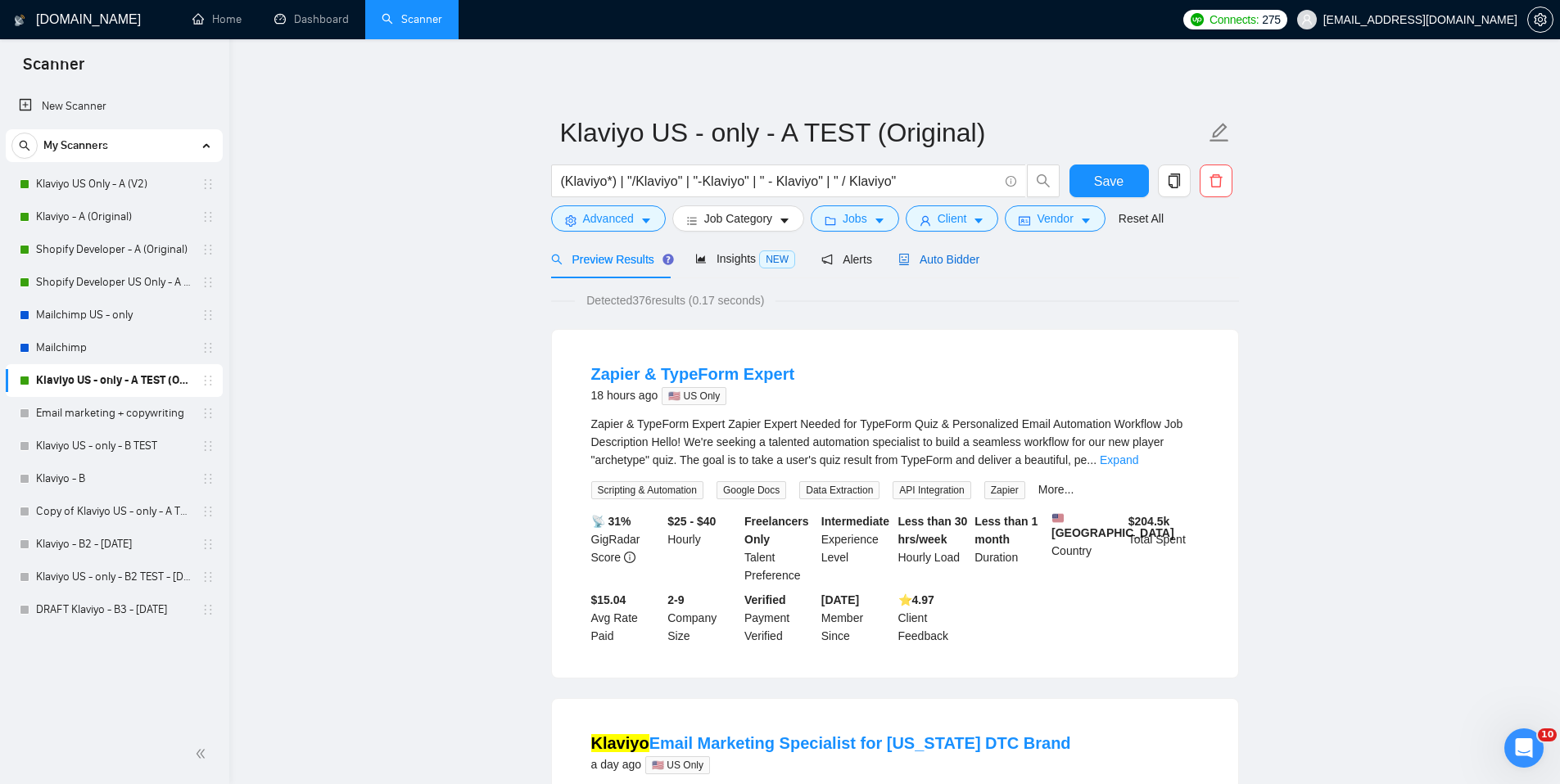
click at [970, 261] on span "Auto Bidder" at bounding box center [938, 260] width 81 height 13
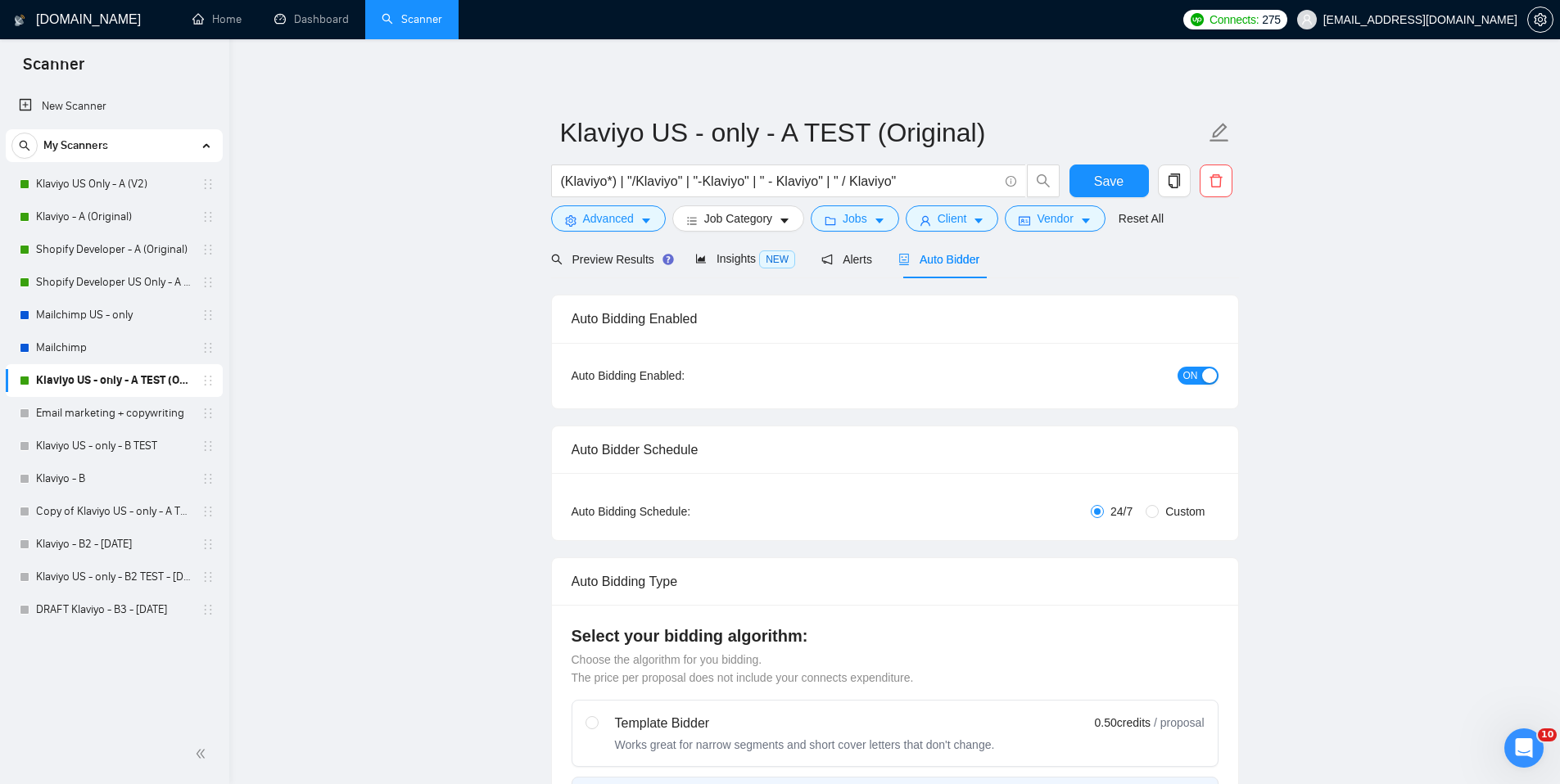
checkbox input "true"
click at [1032, 377] on div "button" at bounding box center [1209, 375] width 14 height 14
click at [1032, 174] on span "Save" at bounding box center [1109, 182] width 30 height 21
click at [96, 190] on link "Klaviyo US Only - A (V2)" at bounding box center [113, 184] width 155 height 32
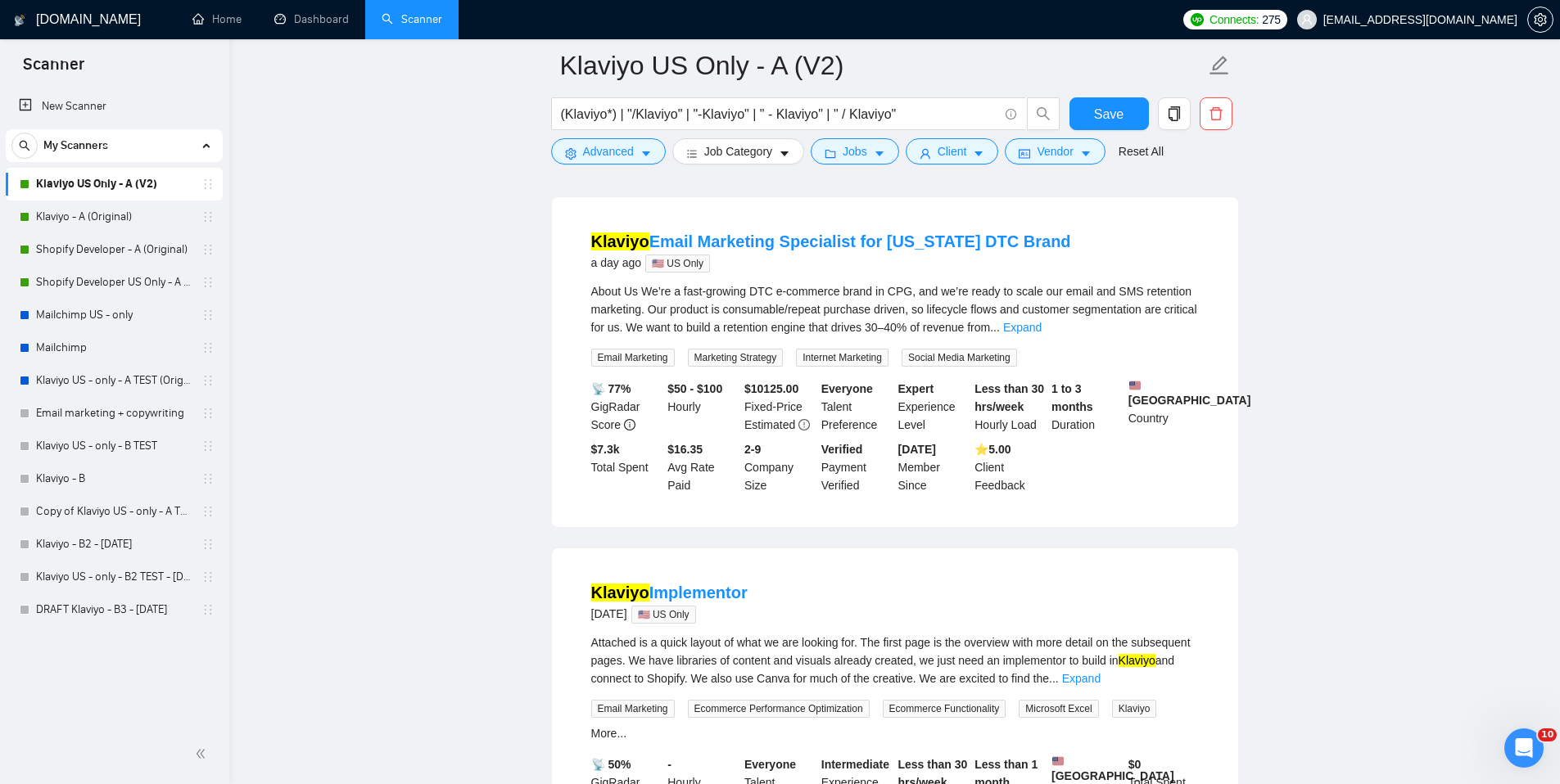
scroll to position [519, 0]
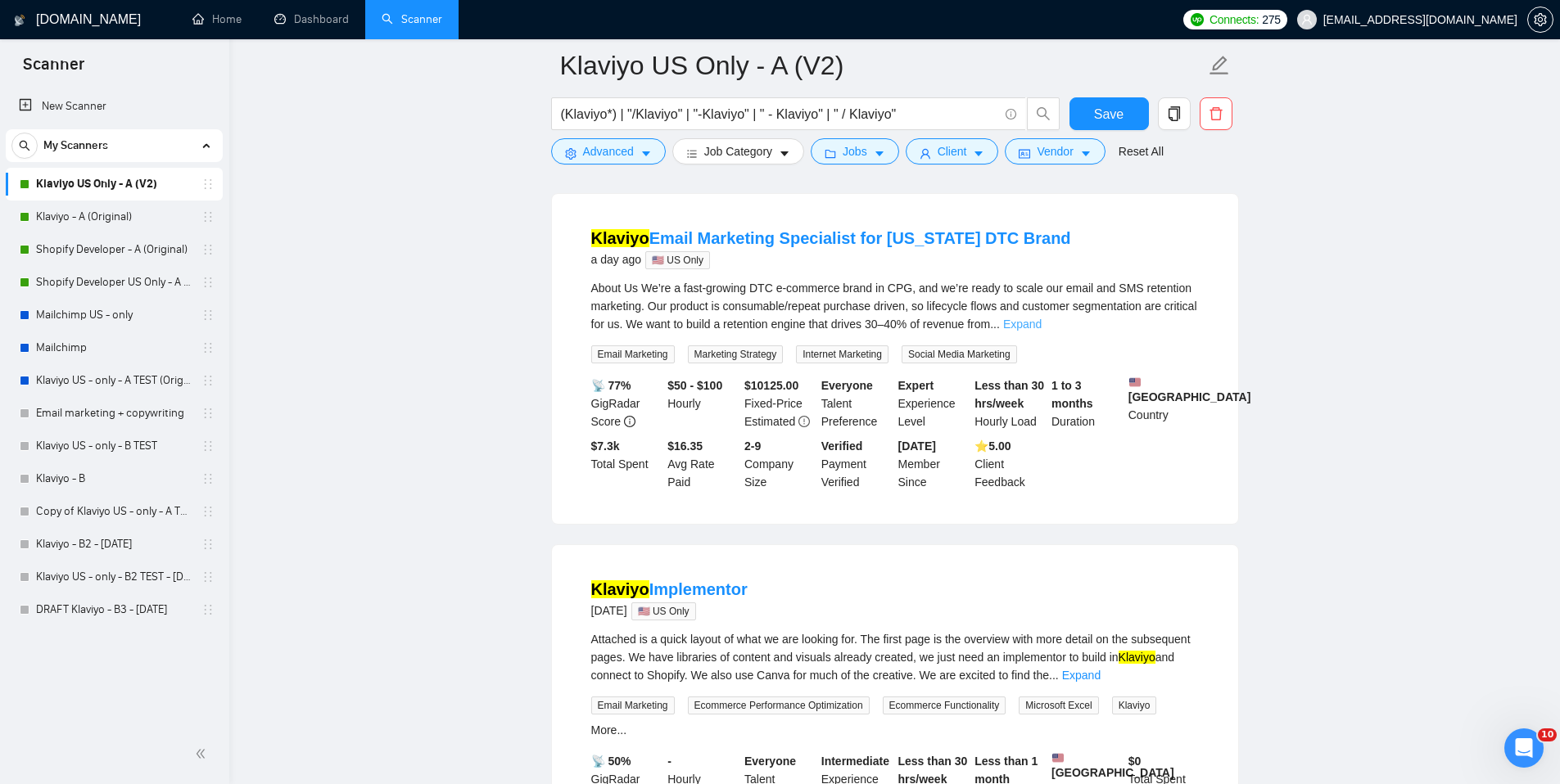
click at [1032, 323] on link "Expand" at bounding box center [1022, 324] width 38 height 13
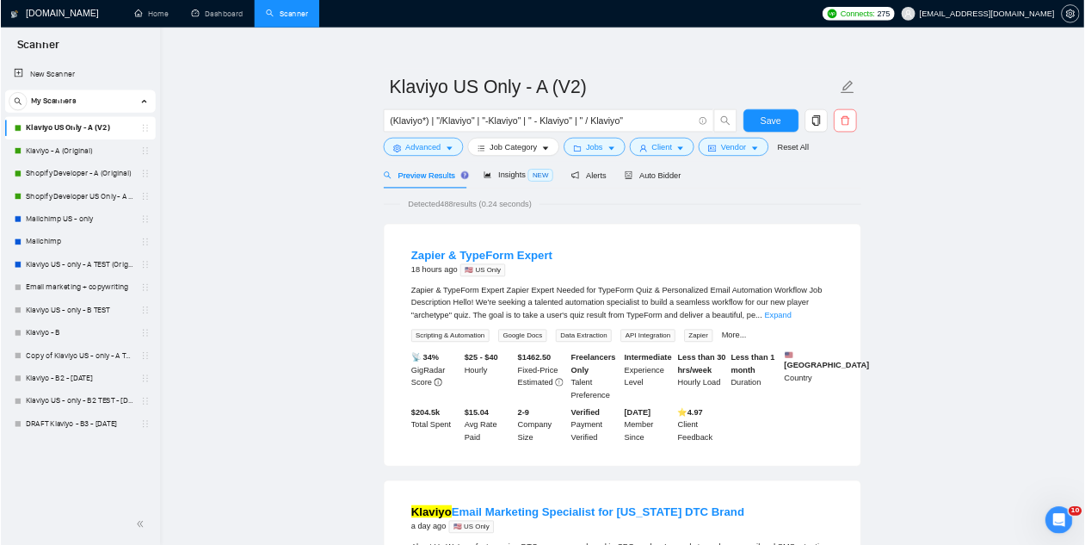
scroll to position [0, 0]
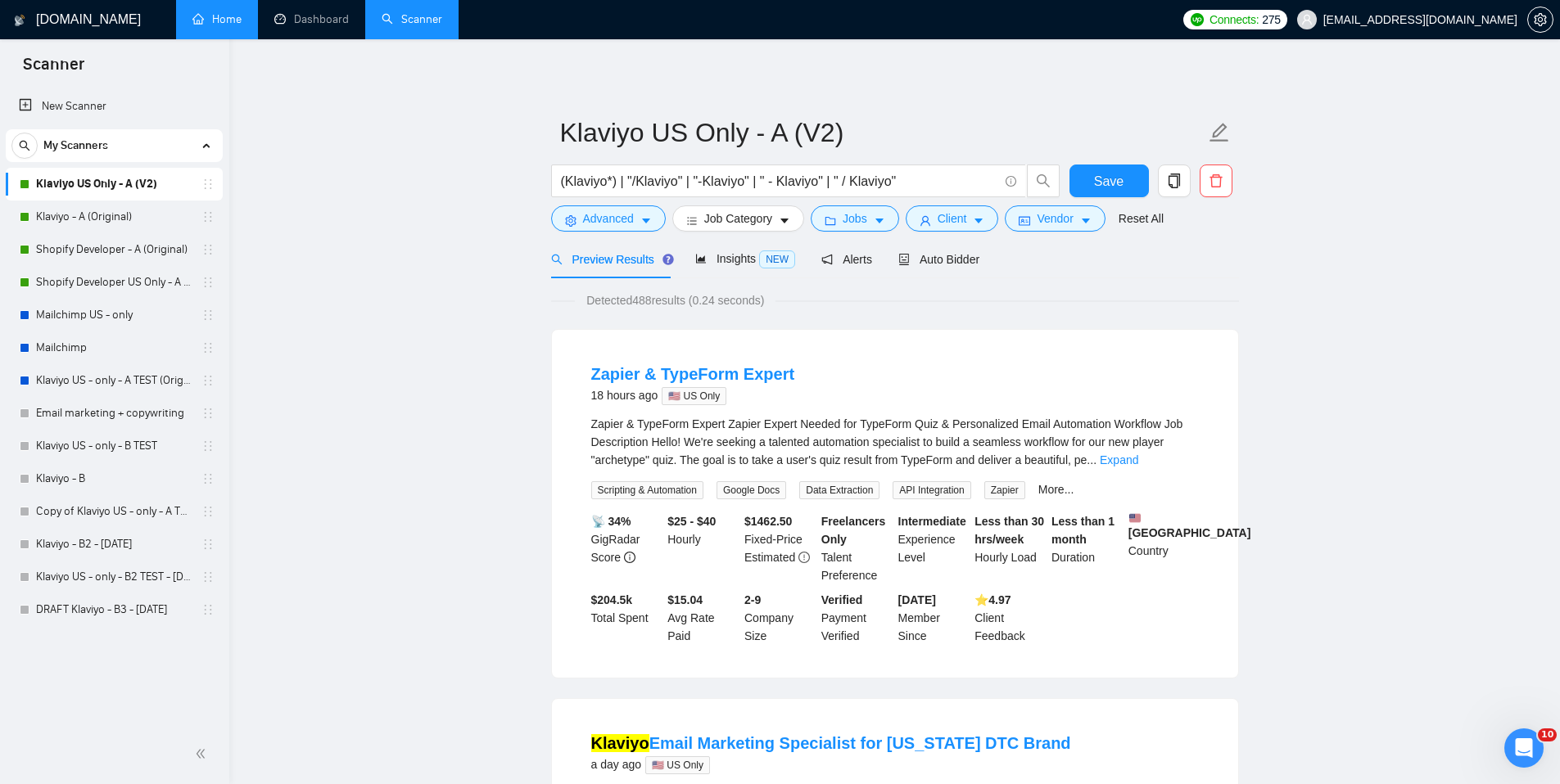
click at [226, 21] on link "Home" at bounding box center [217, 19] width 49 height 14
